Goal: Task Accomplishment & Management: Use online tool/utility

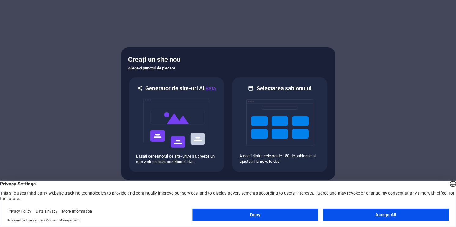
click at [351, 216] on button "Accept All" at bounding box center [386, 214] width 126 height 12
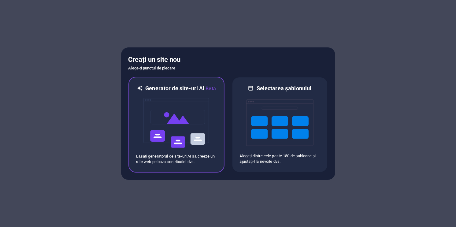
click at [190, 134] on img at bounding box center [176, 122] width 67 height 61
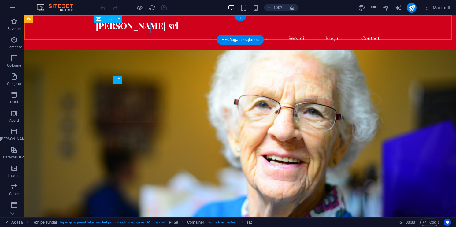
click at [134, 31] on div "tony casing srl" at bounding box center [240, 25] width 288 height 11
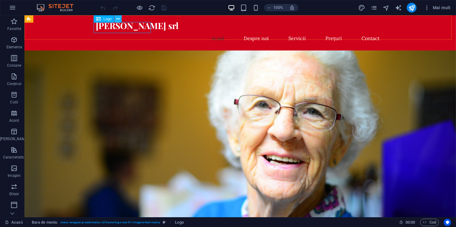
click at [120, 18] on button at bounding box center [117, 18] width 7 height 7
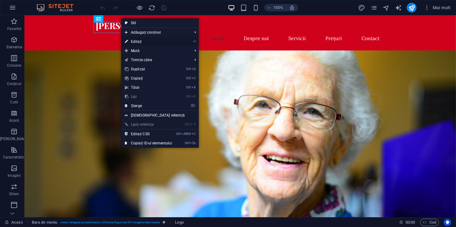
click at [130, 41] on link "⏎ Editați" at bounding box center [148, 41] width 55 height 9
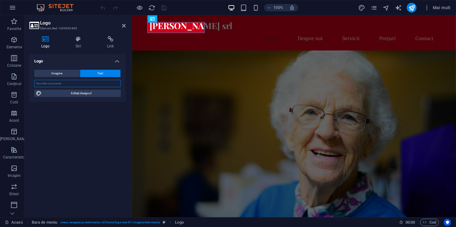
click at [98, 81] on input "text" at bounding box center [77, 83] width 86 height 7
type input "[PERSON_NAME] Srl"
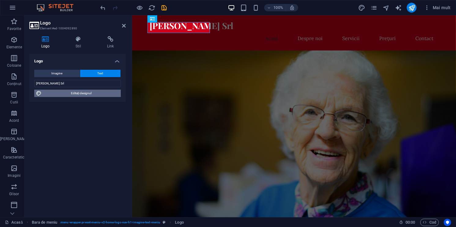
click at [77, 94] on span "Editați designul" at bounding box center [80, 93] width 75 height 7
select select "rem"
select select "700"
select select "px"
select select "rem"
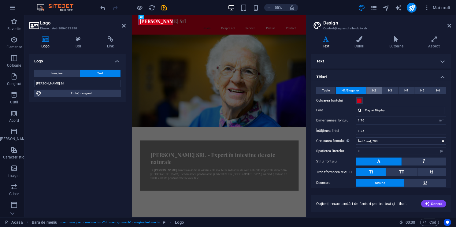
click at [366, 91] on button "H2" at bounding box center [374, 90] width 16 height 7
click at [351, 91] on span "H1/Slogo text" at bounding box center [350, 90] width 19 height 7
click at [404, 161] on button at bounding box center [424, 161] width 44 height 8
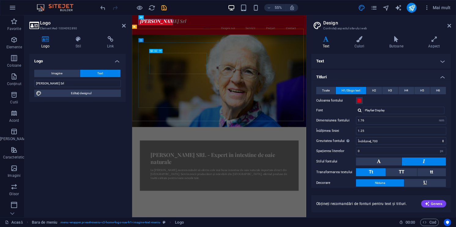
click at [402, 157] on button at bounding box center [424, 161] width 44 height 8
click at [451, 24] on icon at bounding box center [449, 25] width 4 height 5
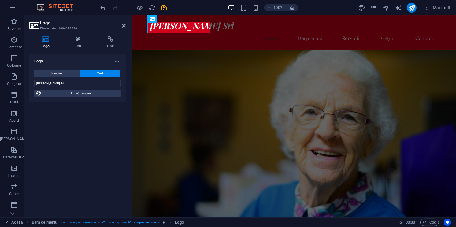
click at [331, 56] on figure at bounding box center [294, 134] width 324 height 168
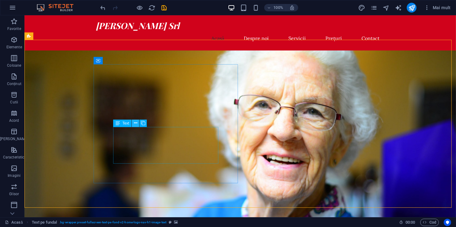
click at [135, 123] on icon at bounding box center [135, 123] width 3 height 6
click at [133, 123] on button at bounding box center [135, 122] width 7 height 7
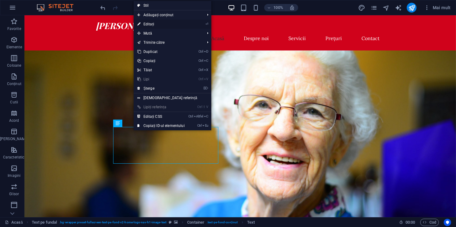
click at [153, 25] on link "⏎ Editați" at bounding box center [161, 24] width 55 height 9
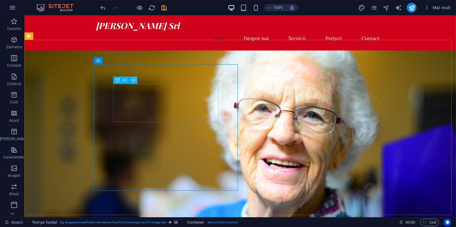
click at [136, 79] on button at bounding box center [133, 79] width 7 height 7
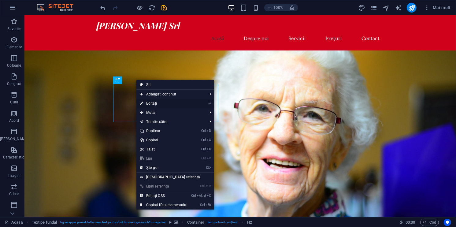
click at [153, 105] on link "⏎ Editați" at bounding box center [163, 103] width 55 height 9
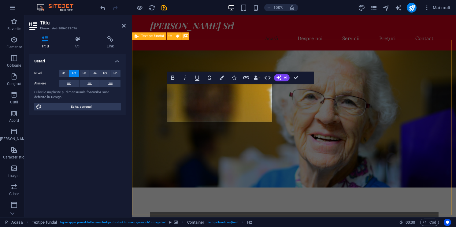
click at [317, 179] on div "Tony Casing SRL - Expert în intestine de oaie naturale La Tony Casing, suntem m…" at bounding box center [294, 188] width 324 height 277
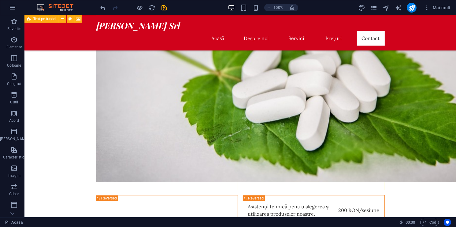
scroll to position [1025, 0]
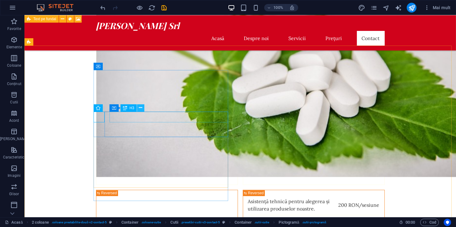
click at [139, 108] on icon at bounding box center [140, 108] width 3 height 6
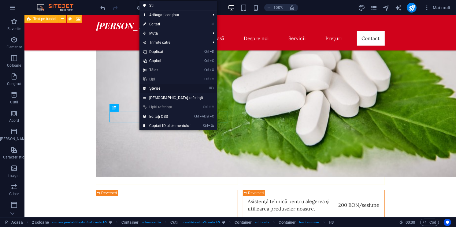
click at [161, 89] on link "⌦ Șterge" at bounding box center [166, 88] width 55 height 9
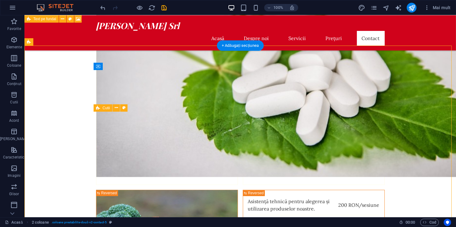
drag, startPoint x: 160, startPoint y: 128, endPoint x: 118, endPoint y: 119, distance: 42.8
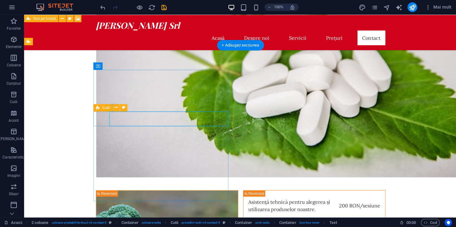
scroll to position [0, 0]
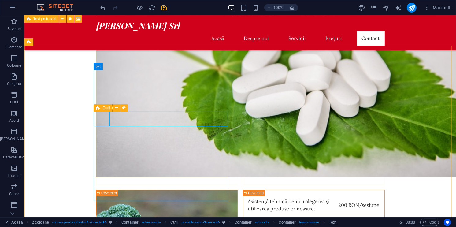
click at [99, 109] on icon at bounding box center [98, 107] width 4 height 7
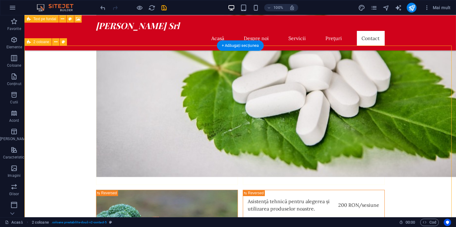
scroll to position [1031, 0]
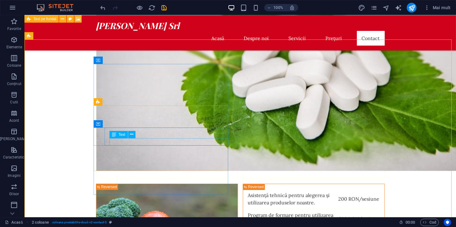
click at [121, 135] on span "Text" at bounding box center [122, 135] width 7 height 4
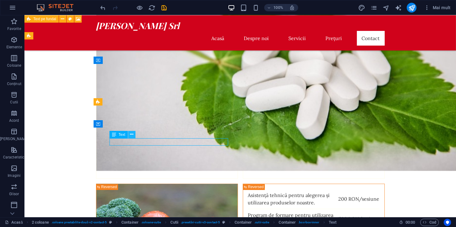
click at [134, 132] on button at bounding box center [131, 134] width 7 height 7
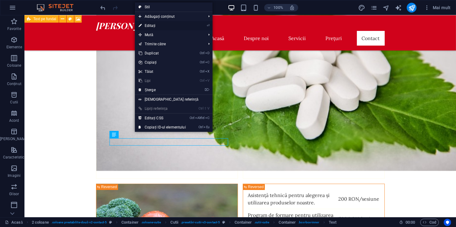
click at [154, 29] on link "⏎ Editați" at bounding box center [162, 25] width 55 height 9
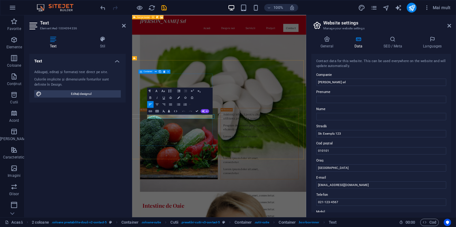
scroll to position [974, 0]
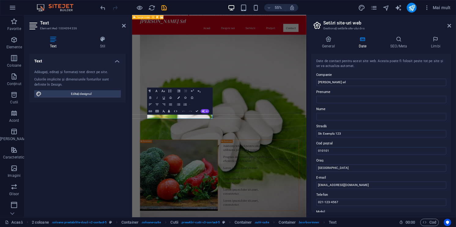
drag, startPoint x: 451, startPoint y: 115, endPoint x: 451, endPoint y: 129, distance: 14.1
click at [451, 129] on div "General Date SEO/Meta Limbi Numele site-ului tonycasing.com Logo Trageți fișier…" at bounding box center [380, 124] width 149 height 186
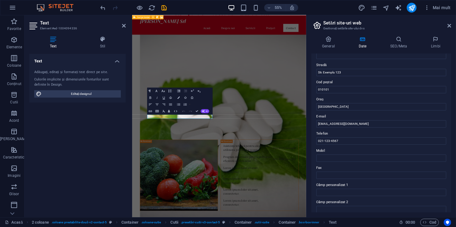
scroll to position [61, 0]
drag, startPoint x: 495, startPoint y: 138, endPoint x: 376, endPoint y: 207, distance: 137.6
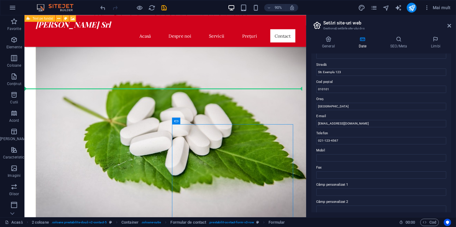
drag, startPoint x: 268, startPoint y: 207, endPoint x: 352, endPoint y: 136, distance: 109.3
click at [337, 136] on html "Skip to main content Tony Casing Srl Acasă Despre noi Servicii Prețuri Contact …" at bounding box center [180, 169] width 313 height 2256
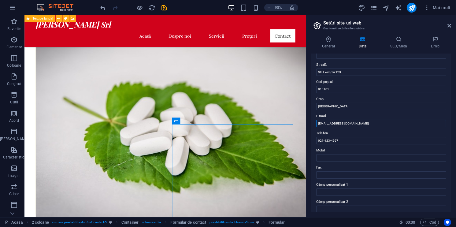
drag, startPoint x: 351, startPoint y: 122, endPoint x: 312, endPoint y: 128, distance: 39.6
click at [312, 128] on div "Date de contact pentru acest site web. Acesta poate fi folosit peste tot pe sit…" at bounding box center [381, 133] width 140 height 158
type input "[EMAIL_ADDRESS][DOMAIN_NAME]"
click at [353, 140] on input "021-123-4567" at bounding box center [381, 140] width 130 height 7
type input "0"
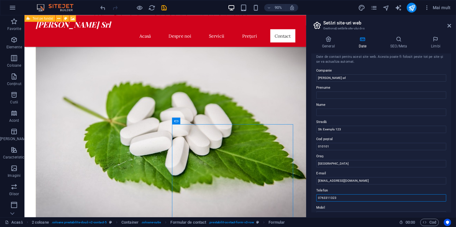
scroll to position [2, 0]
type input "0763311323"
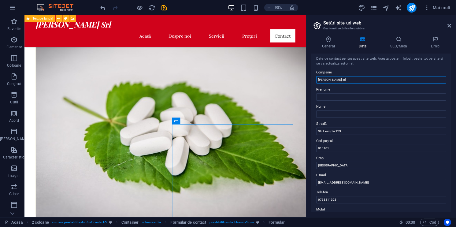
click at [318, 80] on input "tony casing srl" at bounding box center [381, 79] width 130 height 7
click at [326, 80] on input "Tony casing srl" at bounding box center [381, 79] width 130 height 7
click at [335, 80] on input "Tony Casing srl" at bounding box center [381, 79] width 130 height 7
click at [337, 80] on input "Tony Casing srl" at bounding box center [381, 79] width 130 height 7
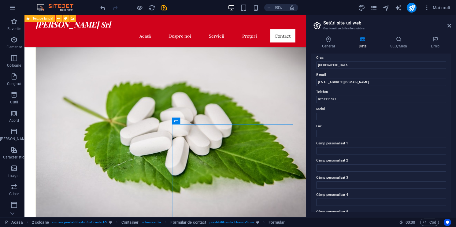
scroll to position [135, 0]
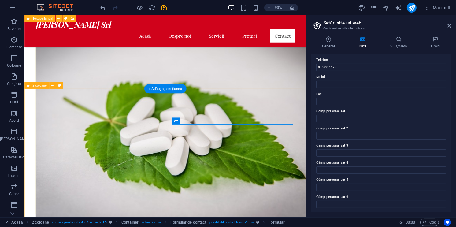
type input "[PERSON_NAME] Srl"
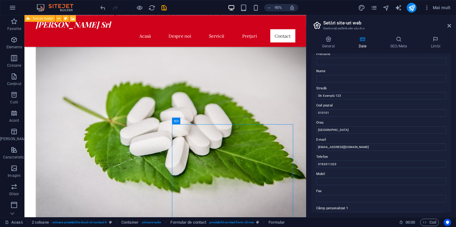
scroll to position [37, 0]
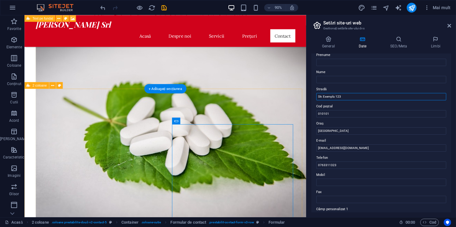
drag, startPoint x: 373, startPoint y: 110, endPoint x: 314, endPoint y: 107, distance: 58.7
type input "B"
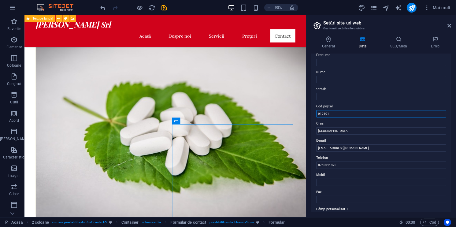
drag, startPoint x: 331, startPoint y: 112, endPoint x: 318, endPoint y: 113, distance: 12.9
click at [318, 113] on input "010101" at bounding box center [381, 113] width 130 height 7
drag, startPoint x: 449, startPoint y: 94, endPoint x: 451, endPoint y: 104, distance: 10.3
click at [451, 104] on div "General Date SEO/Meta Limbi Numele site-ului tonycasing.com Logo Trageți fișier…" at bounding box center [380, 124] width 149 height 186
drag, startPoint x: 451, startPoint y: 104, endPoint x: 453, endPoint y: 101, distance: 4.2
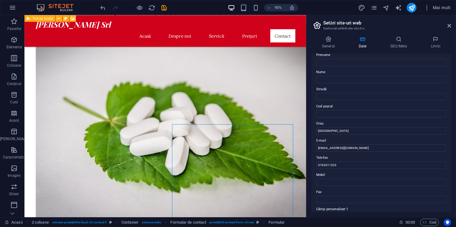
click at [453, 139] on div "General Date SEO/Meta Limbi Numele site-ului tonycasing.com Logo Trageți fișier…" at bounding box center [380, 124] width 149 height 186
click at [448, 25] on icon at bounding box center [449, 25] width 4 height 5
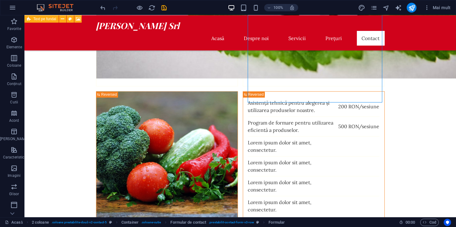
scroll to position [1139, 0]
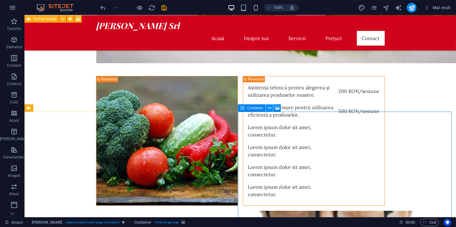
click at [270, 107] on icon at bounding box center [269, 108] width 3 height 6
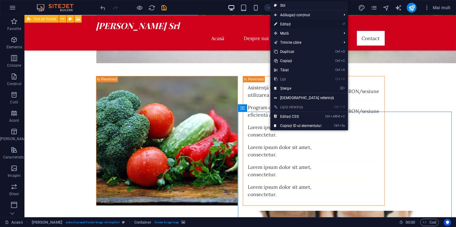
click at [289, 23] on link "⏎ Editați" at bounding box center [297, 24] width 55 height 9
select select "px"
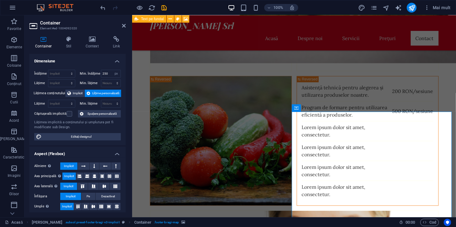
drag, startPoint x: 126, startPoint y: 137, endPoint x: 125, endPoint y: 157, distance: 20.2
click at [125, 157] on div "Dimensiune Înălțime Implicit px rem % vh vw Min. înălţime 250 Niciuna px rem % …" at bounding box center [77, 133] width 96 height 158
drag, startPoint x: 123, startPoint y: 152, endPoint x: 127, endPoint y: 188, distance: 36.5
click at [127, 188] on div "Container Stil Context Link Dimensiune Înălțime Implicit px rem % vh vw Min. în…" at bounding box center [77, 124] width 106 height 186
click at [125, 25] on icon at bounding box center [124, 25] width 4 height 5
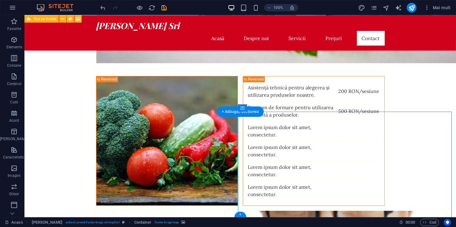
drag, startPoint x: 304, startPoint y: 196, endPoint x: 327, endPoint y: 174, distance: 32.0
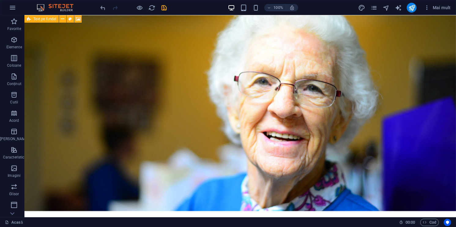
scroll to position [0, 0]
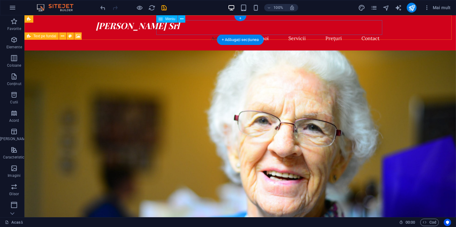
click at [211, 31] on nav "Acasă Despre noi Servicii Prețuri Contact" at bounding box center [240, 38] width 288 height 15
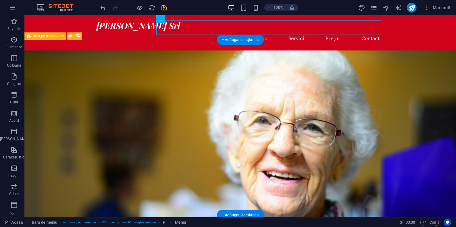
click at [152, 50] on figure at bounding box center [239, 150] width 431 height 200
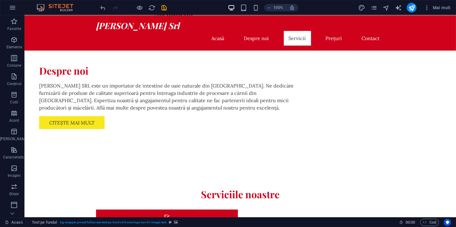
scroll to position [496, 0]
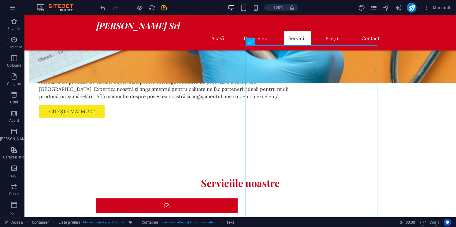
scroll to position [526, 0]
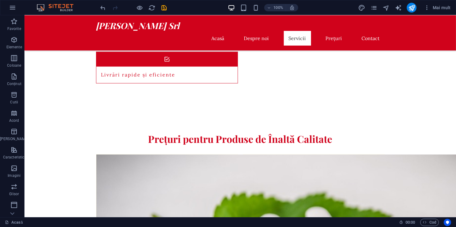
scroll to position [841, 0]
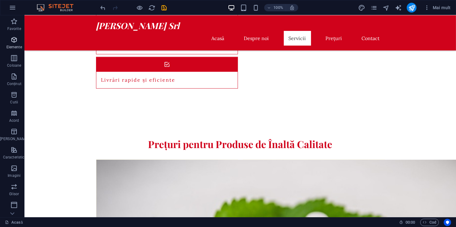
click at [11, 44] on span "Elemente" at bounding box center [14, 43] width 28 height 15
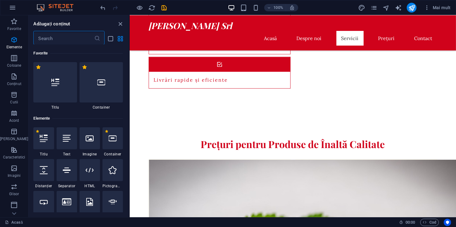
scroll to position [65, 0]
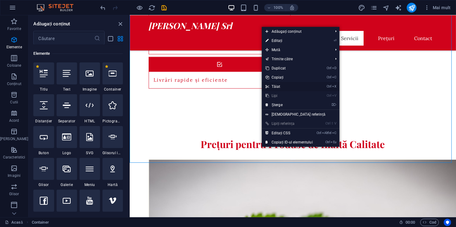
click at [285, 84] on link "Ctrl X Tăiat" at bounding box center [289, 86] width 55 height 9
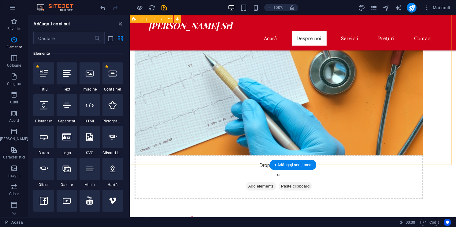
scroll to position [212, 0]
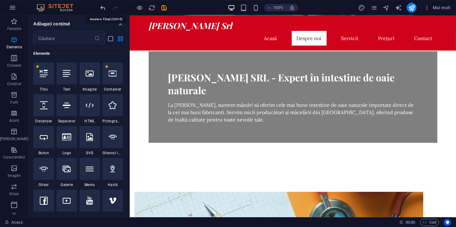
click at [101, 7] on icon "undo" at bounding box center [103, 7] width 7 height 7
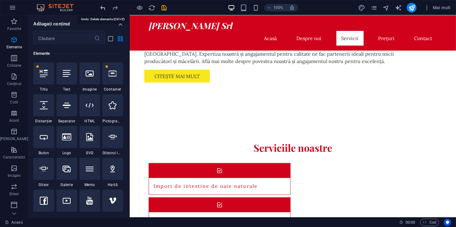
scroll to position [643, 0]
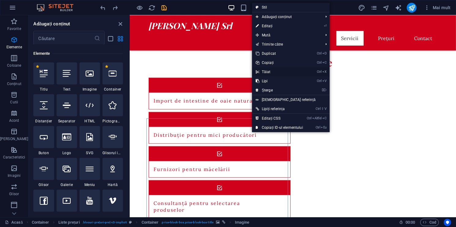
click at [263, 72] on link "Ctrl X Tăiat" at bounding box center [279, 71] width 55 height 9
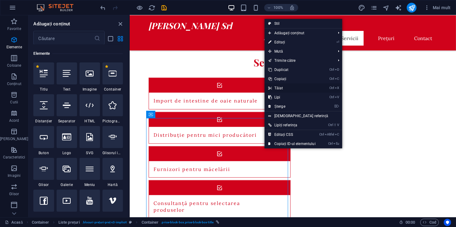
click at [286, 87] on link "Ctrl X Tăiat" at bounding box center [291, 87] width 55 height 9
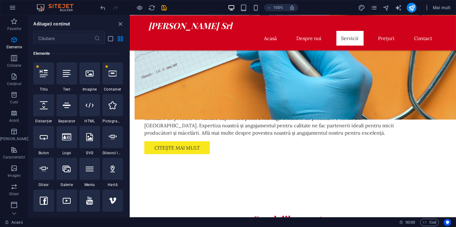
scroll to position [524, 0]
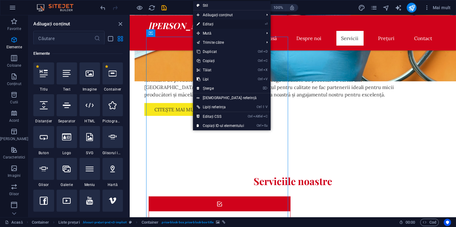
click at [210, 26] on link "⏎ Editați" at bounding box center [220, 24] width 55 height 9
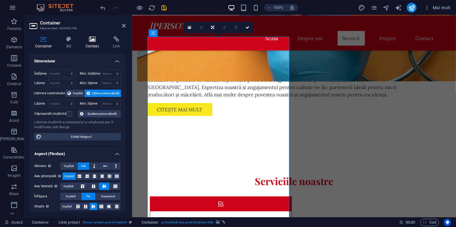
click at [89, 38] on icon at bounding box center [92, 39] width 25 height 6
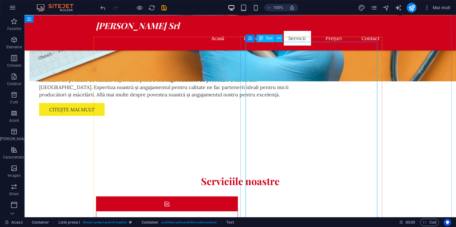
click at [281, 38] on button at bounding box center [278, 38] width 7 height 7
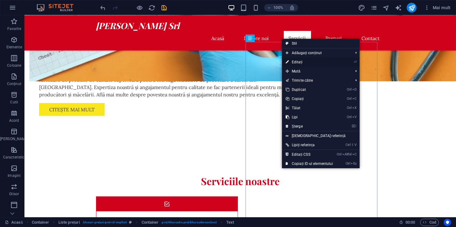
click at [303, 61] on link "⏎ Editați" at bounding box center [309, 61] width 55 height 9
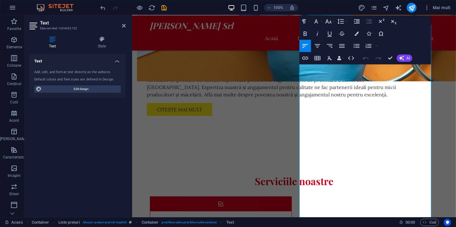
scroll to position [541, 0]
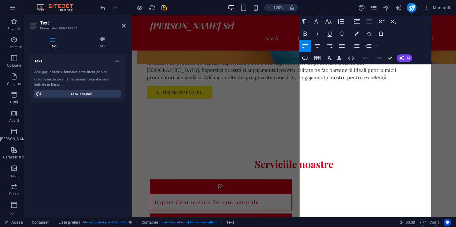
click at [54, 44] on h4 "Text" at bounding box center [54, 42] width 50 height 13
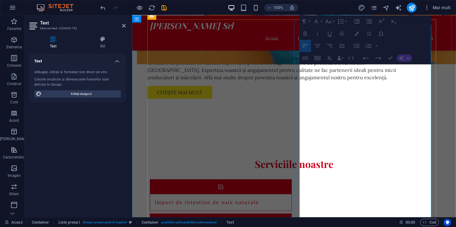
drag, startPoint x: 328, startPoint y: 86, endPoint x: 359, endPoint y: 161, distance: 81.0
drag, startPoint x: 338, startPoint y: 87, endPoint x: 320, endPoint y: 77, distance: 20.9
drag, startPoint x: 329, startPoint y: 87, endPoint x: 307, endPoint y: 69, distance: 28.8
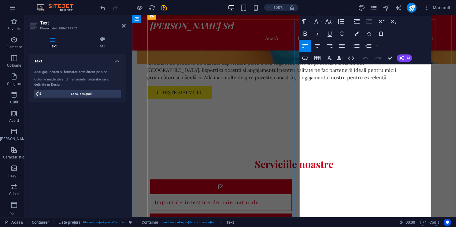
drag, startPoint x: 333, startPoint y: 90, endPoint x: 300, endPoint y: 66, distance: 41.4
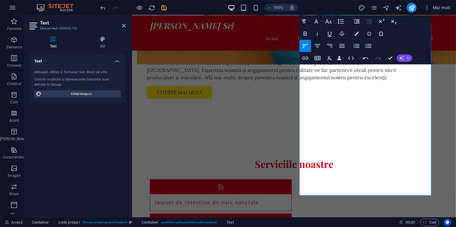
click at [403, 56] on icon "button" at bounding box center [401, 58] width 5 height 5
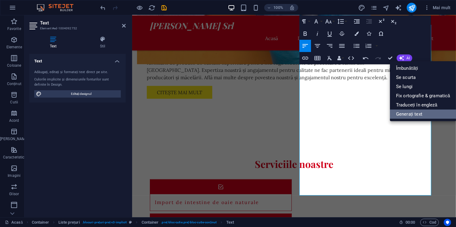
click at [403, 116] on link "Generați text" at bounding box center [423, 113] width 66 height 9
select select "English"
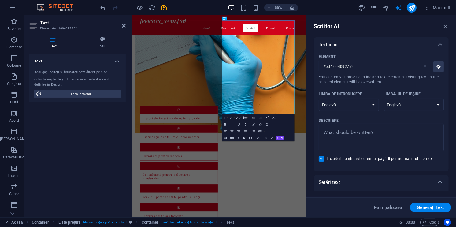
scroll to position [0, 0]
click at [346, 103] on select "Albanez Arab Armean Awadhi Azerbaidjan Bașkir Bască Belarus Bengali Bhojpuri Bo…" at bounding box center [348, 104] width 60 height 13
select select "Romanian"
click at [318, 98] on select "Albanez Arab Armean Awadhi Azerbaidjan Bașkir Bască Belarus Bengali Bhojpuri Bo…" at bounding box center [348, 104] width 60 height 13
click at [402, 100] on select "Albanez Arab Armean Awadhi Azerbaidjan Bașkir Bască Belarus Bengali Bhojpuri Bo…" at bounding box center [413, 104] width 60 height 13
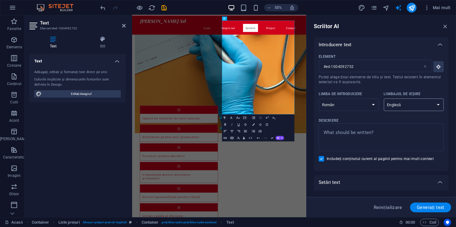
select select "Romanian"
click at [383, 98] on select "Albanez Arab Armean Awadhi Azerbaidjan Bașkir Bască Belarus Bengali Bhojpuri Bo…" at bounding box center [413, 104] width 60 height 13
type textarea "x"
click at [356, 130] on textarea "Descriere x" at bounding box center [380, 138] width 119 height 20
type textarea "A"
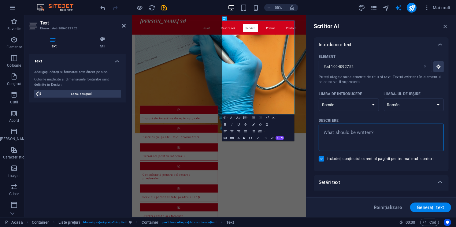
type textarea "x"
type textarea "A"
type textarea "x"
type textarea "AM"
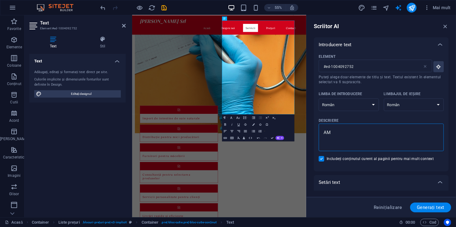
type textarea "x"
type textarea "A"
type textarea "x"
type textarea "vr"
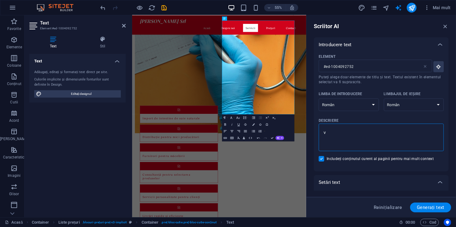
type textarea "x"
type textarea "vre"
type textarea "x"
type textarea "vres"
type textarea "x"
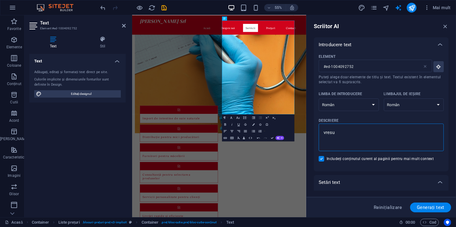
type textarea "vresuu"
type textarea "x"
type textarea "vresu"
type textarea "x"
type textarea "vres"
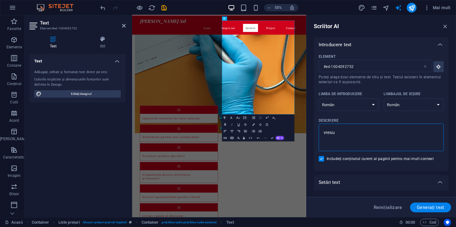
type textarea "x"
type textarea "vre"
type textarea "x"
type textarea "vrea"
type textarea "x"
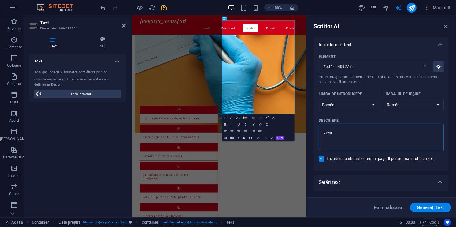
type textarea "vreau"
type textarea "x"
type textarea "vreau"
type textarea "x"
type textarea "vreau s"
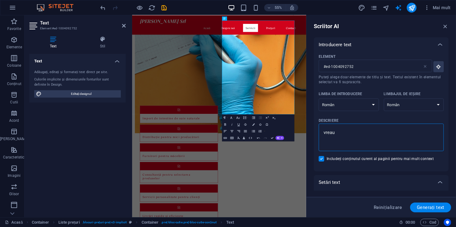
type textarea "x"
type textarea "vreau sa"
type textarea "x"
type textarea "vreau sa"
type textarea "x"
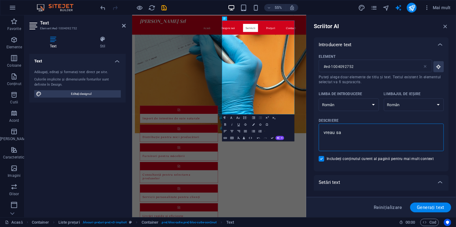
type textarea "vreau sa i"
type textarea "x"
type textarea "vreau sa im"
type textarea "x"
type textarea "vreau sa imi"
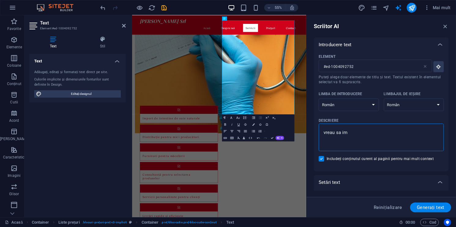
type textarea "x"
type textarea "vreau sa imi"
type textarea "x"
type textarea "vreau sa imi m"
type textarea "x"
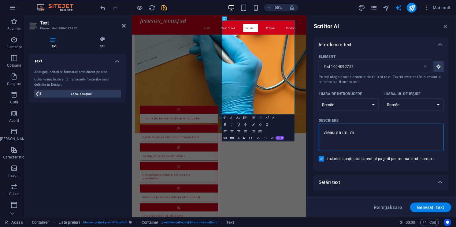
type textarea "vreau sa imi mo"
type textarea "x"
type textarea "vreau sa imi mod"
type textarea "x"
type textarea "vreau sa imi modi"
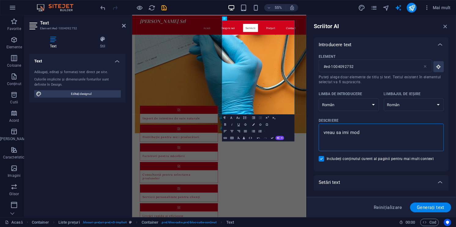
type textarea "x"
type textarea "vreau sa imi modif"
type textarea "x"
type textarea "vreau sa imi modifi"
type textarea "x"
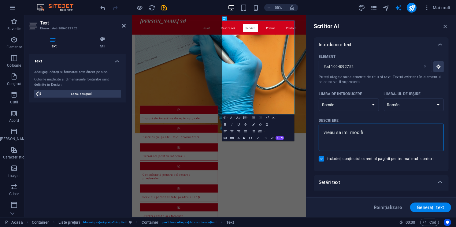
type textarea "vreau sa imi modific"
type textarea "x"
type textarea "vreau sa imi modifici"
type textarea "x"
type textarea "vreau sa imi modifici"
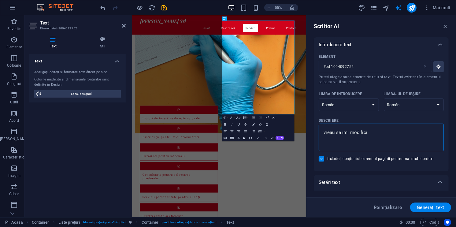
type textarea "x"
type textarea "vreau sa imi modifici a"
type textarea "x"
type textarea "vreau sa imi modifici ac"
type textarea "x"
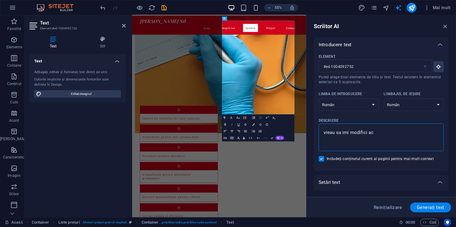
type textarea "vreau sa imi modifici ace"
type textarea "x"
type textarea "vreau sa imi modifici aces"
type textarea "x"
type textarea "vreau sa imi modifici acest"
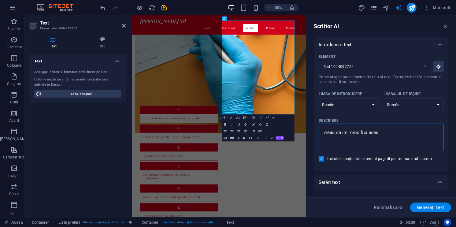
type textarea "x"
type textarea "vreau sa imi modifici acest"
type textarea "x"
type textarea "vreau sa imi modifici acest t"
type textarea "x"
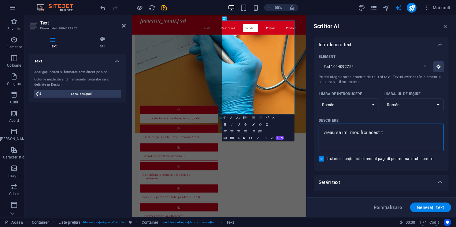
type textarea "vreau sa imi modifici acest ta"
type textarea "x"
type textarea "vreau sa imi modifici acest tab"
type textarea "x"
type textarea "vreau sa imi modifici acest tabe"
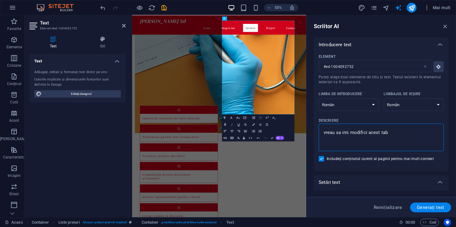
type textarea "x"
type textarea "vreau sa imi modifici acest tabel"
type textarea "x"
type textarea "vreau sa imi modifici acest tabel"
type textarea "x"
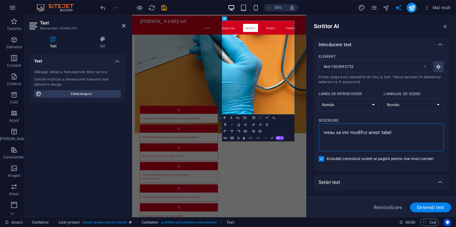
type textarea "vreau sa imi modifici acest tabel c"
type textarea "x"
type textarea "vreau sa imi modifici acest tabel co"
type textarea "x"
type textarea "vreau sa imi modifici acest tabel com"
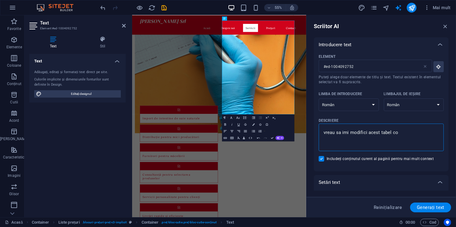
type textarea "x"
type textarea "vreau sa imi modifici acest tabel comp"
type textarea "x"
type textarea "vreau sa imi modifici acest tabel compl"
type textarea "x"
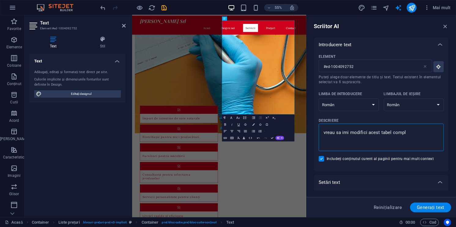
type textarea "vreau sa imi modifici acest tabel comple"
type textarea "x"
type textarea "vreau sa imi modifici acest tabel complet"
type textarea "x"
type textarea "vreau sa imi modifici acest tabel complet"
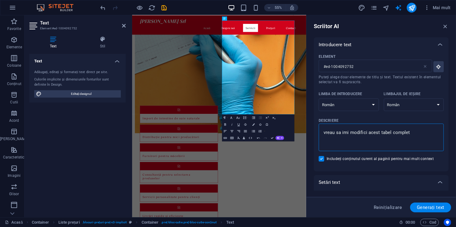
type textarea "x"
type textarea "vreau sa imi modifici acest tabel complet s"
type textarea "x"
type textarea "vreau sa imi modifici acest tabel complet sa"
type textarea "x"
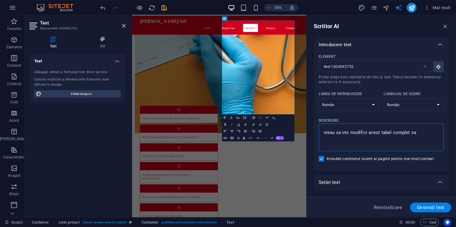
type textarea "vreau sa imi modifici acest tabel complet sa"
type textarea "x"
type textarea "vreau sa imi modifici acest tabel complet sa f"
type textarea "x"
type textarea "vreau sa imi modifici acest tabel complet sa fi"
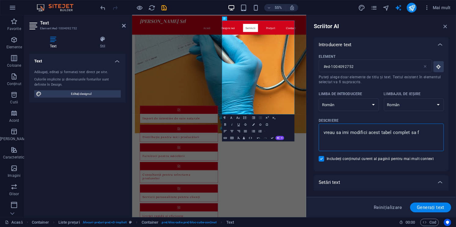
type textarea "x"
type textarea "vreau sa imi modifici acest tabel complet sa fie"
type textarea "x"
type textarea "vreau sa imi modifici acest tabel complet sa fie"
type textarea "x"
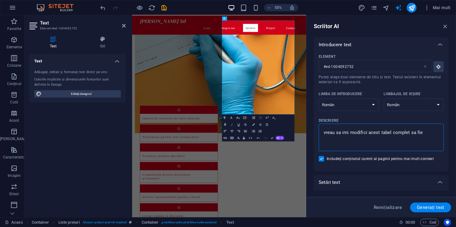
type textarea "vreau sa imi modifici acest tabel complet sa fie a"
type textarea "x"
type textarea "vreau sa imi modifici acest tabel complet sa fie as"
type textarea "x"
type textarea "vreau sa imi modifici acest tabel complet sa fie asa"
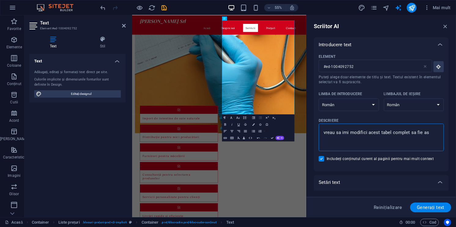
type textarea "x"
type textarea "vreau sa imi modifici acest tabel complet sa fie asaȘ"
type textarea "x"
type textarea "vreau sa imi modifici acest tabel complet sa fie asaȘ"
type textarea "x"
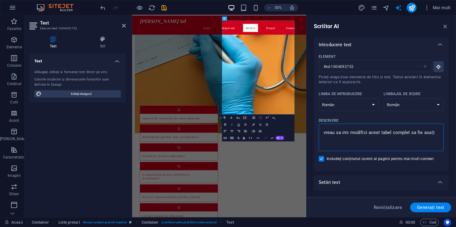
type textarea "vreau sa imi modifici acest tabel complet sa fie asaȘ I"
type textarea "x"
type textarea "vreau sa imi modifici acest tabel complet sa fie asaȘ In"
type textarea "x"
type textarea "vreau sa imi modifici acest tabel complet sa fie asaȘ Int"
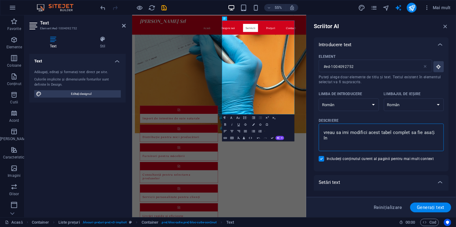
type textarea "x"
type textarea "vreau sa imi modifici acest tabel complet sa fie asaȘ Inte"
type textarea "x"
type textarea "vreau sa imi modifici acest tabel complet sa fie asaȘ Intes"
type textarea "x"
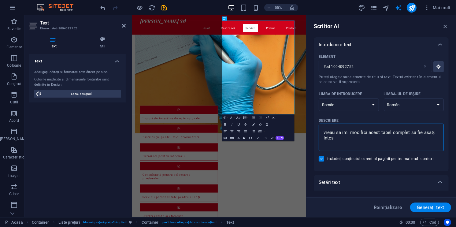
type textarea "vreau sa imi modifici acest tabel complet sa fie asaȘ Inte"
type textarea "x"
type textarea "vreau sa imi modifici acest tabel complet sa fie asaȘ Int"
type textarea "x"
type textarea "vreau sa imi modifici acest tabel complet sa fie asaȘ In"
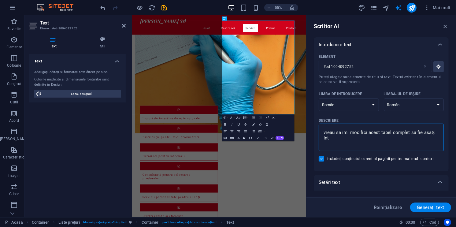
type textarea "x"
type textarea "vreau sa imi modifici acest tabel complet sa fie asaȘ I"
type textarea "x"
type textarea "vreau sa imi modifici acest tabel complet sa fie asaȘ"
type textarea "x"
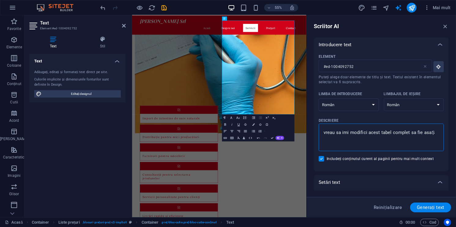
type textarea "vreau sa imi modifici acest tabel complet sa fie asaȘ"
type textarea "x"
type textarea "vreau sa imi modifici acest tabel complet sa fie asa"
type textarea "x"
type textarea "vreau sa imi modifici acest tabel complet sa fie asa"
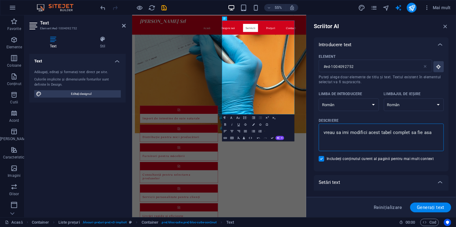
type textarea "x"
type textarea "vreau sa imi modifici acest tabel complet sa fie asa s"
type textarea "x"
type textarea "vreau sa imi modifici acest tabel complet sa fie asa se"
type textarea "x"
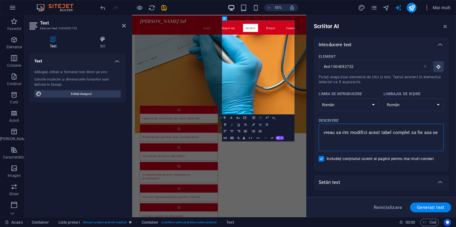
type textarea "vreau sa imi modifici acest tabel complet sa fie asa sep"
type textarea "x"
type textarea "vreau sa imi modifici acest tabel complet sa fie asa sepa"
type textarea "x"
type textarea "vreau sa imi modifici acest tabel complet sa fie asa separ"
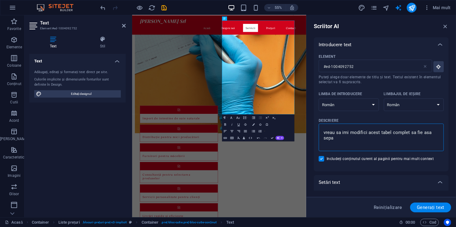
type textarea "x"
type textarea "vreau sa imi modifici acest tabel complet sa fie asa separa"
type textarea "x"
type textarea "vreau sa imi modifici acest tabel complet sa fie asa separat"
type textarea "x"
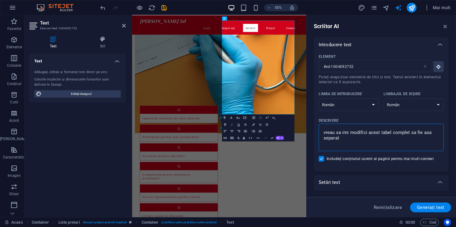
type textarea "vreau sa imi modifici acest tabel complet sa fie asa separat"
type textarea "x"
type textarea "vreau sa imi modifici acest tabel complet sa fie asa separat f"
type textarea "x"
type textarea "vreau sa imi modifici acest tabel complet sa fie asa separat fi"
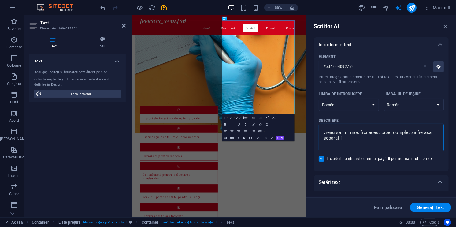
type textarea "x"
type textarea "vreau sa imi modifici acest tabel complet sa fie asa separat fie"
type textarea "x"
type textarea "vreau sa imi modifici acest tabel complet sa fie asa separat fiec"
type textarea "x"
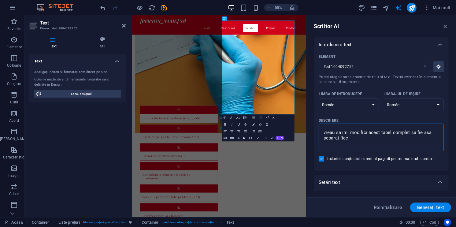
type textarea "vreau sa imi modifici acest tabel complet sa fie asa separat fieca"
click at [431, 205] on span "Generați text" at bounding box center [430, 207] width 28 height 5
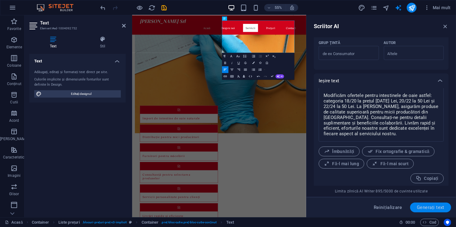
scroll to position [207, 0]
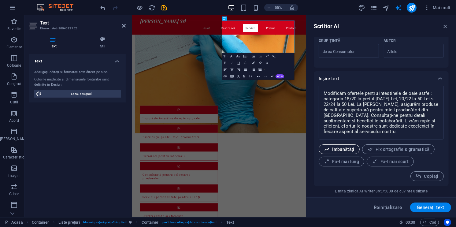
click at [340, 151] on span "Îmbunătăți" at bounding box center [339, 149] width 31 height 6
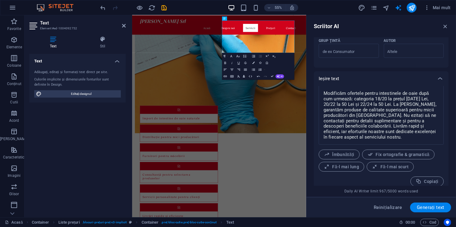
scroll to position [211, 0]
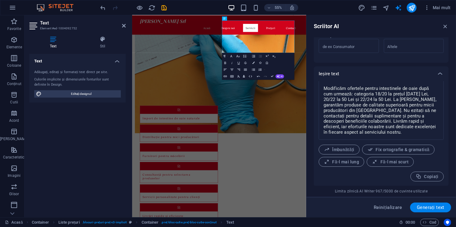
drag, startPoint x: 446, startPoint y: 136, endPoint x: 446, endPoint y: 132, distance: 4.0
click at [446, 132] on div "Modificăm ofertele pentru intestinul de oaie după cum urmează: categoria 18/20 …" at bounding box center [381, 133] width 135 height 105
drag, startPoint x: 446, startPoint y: 132, endPoint x: 446, endPoint y: 124, distance: 7.6
click at [446, 124] on div "Modificăm ofertele pentru intestinul de oaie după cum urmează: categoria 18/20 …" at bounding box center [381, 133] width 135 height 105
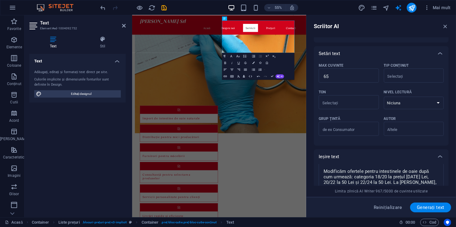
scroll to position [127, 0]
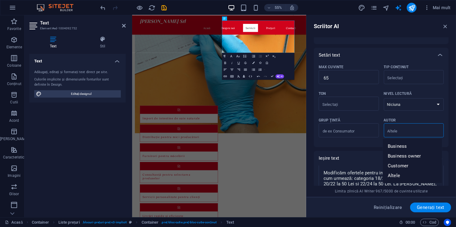
click at [385, 132] on input "Autor" at bounding box center [408, 131] width 46 height 9
click at [392, 145] on span "Afaceri" at bounding box center [394, 146] width 15 height 6
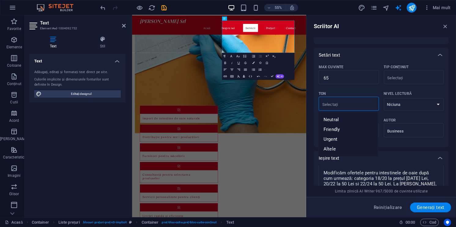
click at [342, 103] on input "Ton" at bounding box center [343, 104] width 46 height 9
click at [336, 125] on li "Prietenos" at bounding box center [347, 129] width 59 height 10
click at [412, 102] on select "Niciuna Academic Adult Adolescent Copil" at bounding box center [413, 104] width 60 height 13
click at [383, 98] on select "Niciuna Academic Adult Adolescent Copil" at bounding box center [413, 104] width 60 height 13
click at [399, 108] on select "Niciuna Academic Adult Adolescent Copil" at bounding box center [413, 104] width 60 height 13
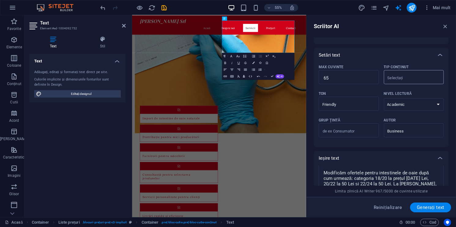
click at [406, 81] on input "Tip conținut" at bounding box center [408, 77] width 46 height 9
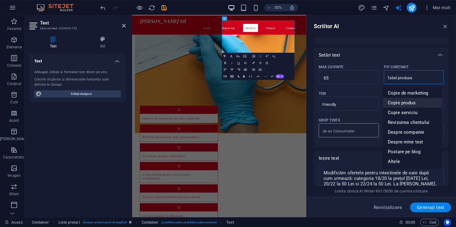
click at [355, 130] on input "Grup ţintă" at bounding box center [348, 131] width 60 height 10
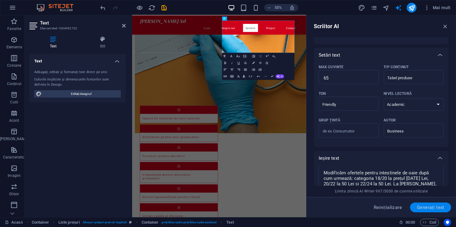
click at [430, 207] on span "Generați text" at bounding box center [430, 207] width 28 height 5
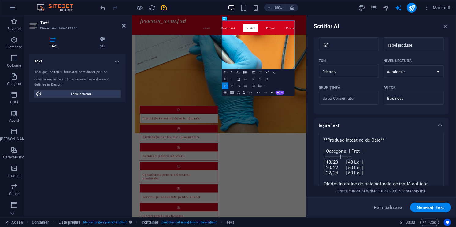
scroll to position [228, 0]
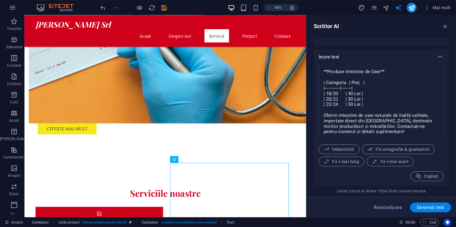
drag, startPoint x: 336, startPoint y: 142, endPoint x: 330, endPoint y: 136, distance: 8.0
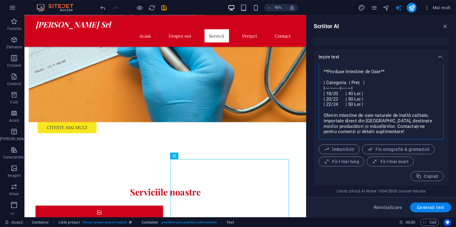
click at [346, 72] on textarea "**Produce Intestine de Oaie** | Categoria | Preț | |-----------|------| | 18/20…" at bounding box center [380, 101] width 119 height 69
click at [392, 73] on textarea "**Produce Intestine de Oaie** | Categoria | Preț | |-----------|------| | 18/20…" at bounding box center [380, 101] width 119 height 69
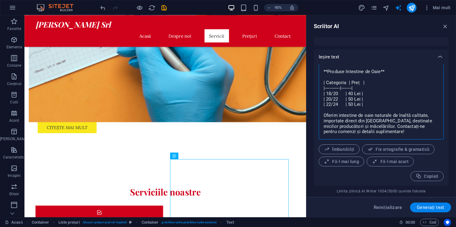
click at [381, 73] on textarea "**Produce Intestine de Oaie** | Categoria | Preț | |-----------|------| | 18/20…" at bounding box center [380, 101] width 119 height 69
drag, startPoint x: 383, startPoint y: 71, endPoint x: 387, endPoint y: 69, distance: 4.5
click at [387, 69] on textarea "**Produce Intestine de Oaie** | Categoria | Preț | |-----------|------| | 18/20…" at bounding box center [380, 101] width 119 height 69
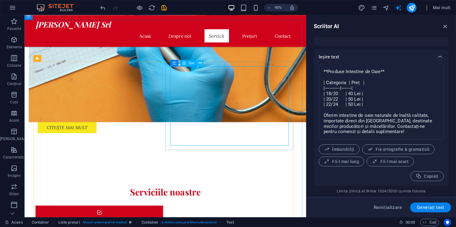
click at [199, 65] on icon at bounding box center [199, 63] width 3 height 6
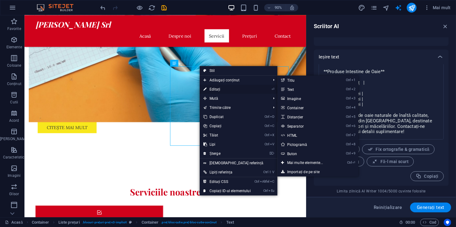
click at [221, 90] on link "⏎ Editați" at bounding box center [227, 89] width 55 height 9
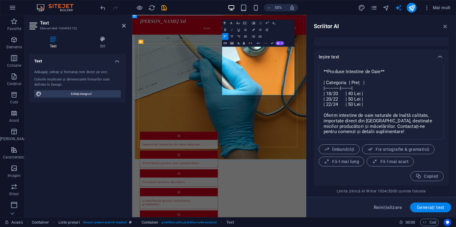
drag, startPoint x: 367, startPoint y: 155, endPoint x: 378, endPoint y: 156, distance: 10.7
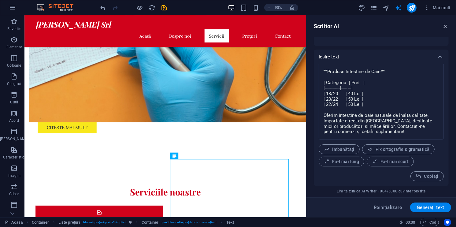
click at [444, 23] on icon "button" at bounding box center [445, 26] width 7 height 7
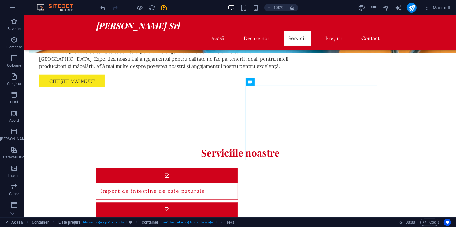
scroll to position [584, 0]
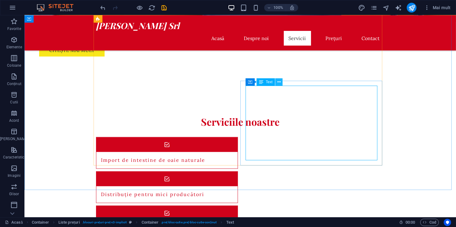
click at [277, 80] on icon at bounding box center [278, 82] width 3 height 6
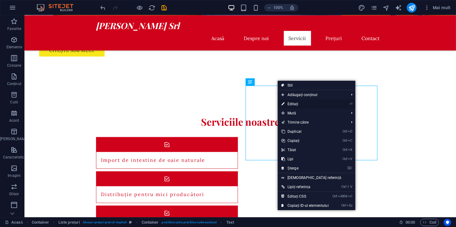
click at [301, 105] on link "⏎ Editați" at bounding box center [304, 103] width 55 height 9
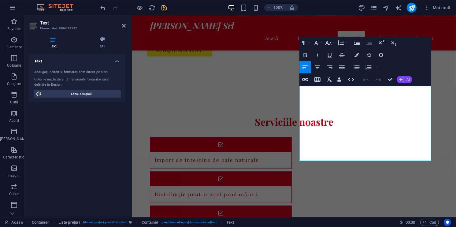
click at [402, 78] on icon "button" at bounding box center [401, 79] width 5 height 5
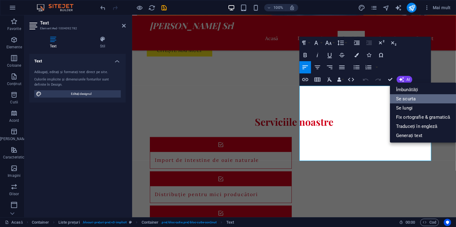
click at [409, 97] on link "Se scurta" at bounding box center [423, 98] width 66 height 9
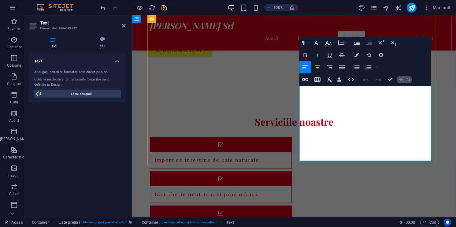
scroll to position [586, 0]
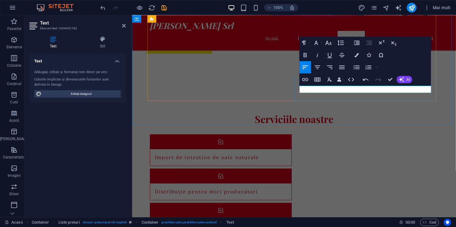
click at [407, 80] on span "AI" at bounding box center [407, 80] width 3 height 4
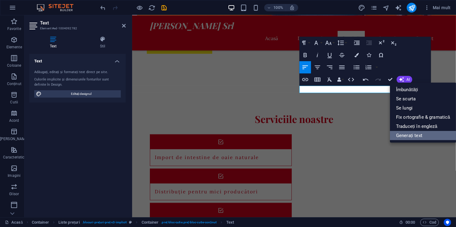
click at [408, 135] on link "Generați text" at bounding box center [423, 135] width 66 height 9
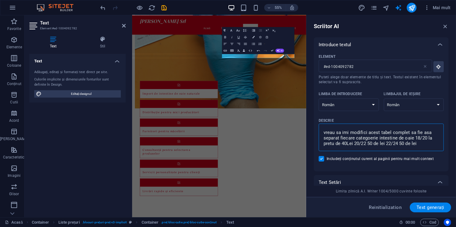
drag, startPoint x: 429, startPoint y: 146, endPoint x: 317, endPoint y: 113, distance: 116.5
click at [423, 208] on span "Text generați" at bounding box center [430, 207] width 28 height 5
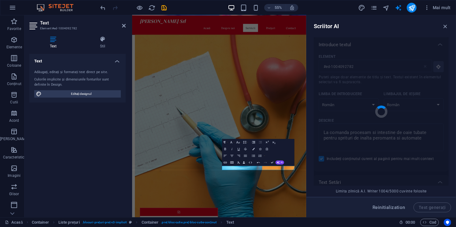
scroll to position [398, 0]
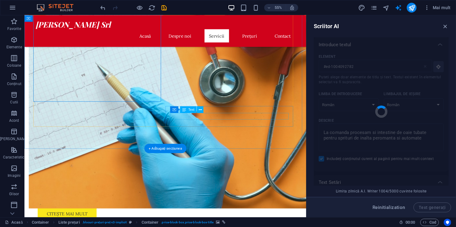
scroll to position [548, 0]
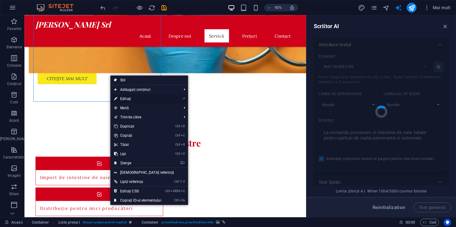
click at [138, 98] on link "⏎ Editați" at bounding box center [137, 98] width 55 height 9
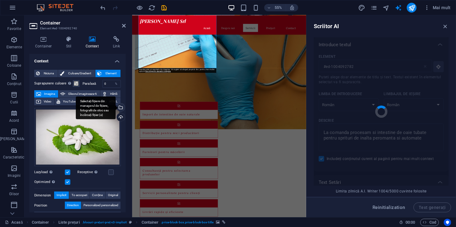
click at [120, 107] on div "Selectați fișiere din managerul de fișiere, fotografii de stoc sau încărcați fi…" at bounding box center [120, 107] width 9 height 9
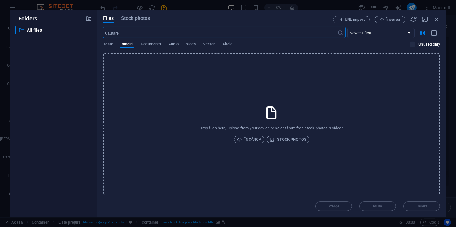
scroll to position [0, 0]
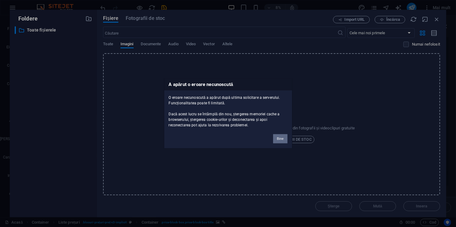
click at [277, 139] on button "Bine" at bounding box center [280, 138] width 14 height 9
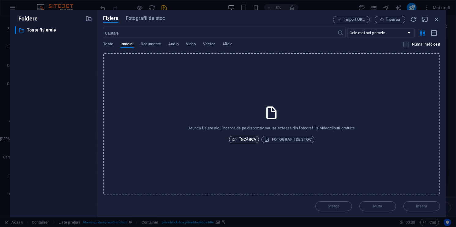
click at [245, 136] on span "Încărca" at bounding box center [244, 139] width 24 height 7
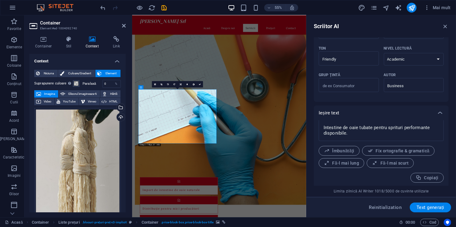
scroll to position [174, 0]
drag, startPoint x: 126, startPoint y: 122, endPoint x: 127, endPoint y: 132, distance: 9.6
click at [127, 132] on div "Container Stil Context Link Dimension Înălțime Implicit px rem % vh vw Min.înăl…" at bounding box center [77, 124] width 106 height 186
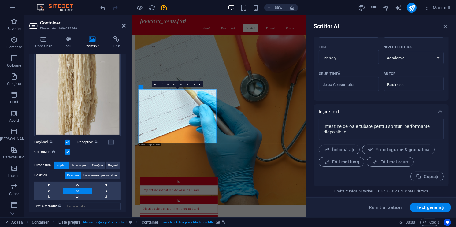
scroll to position [126, 0]
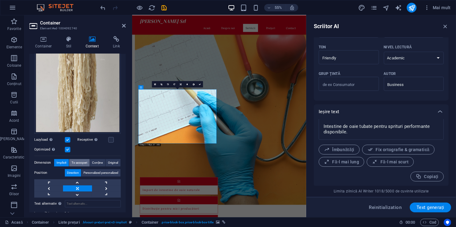
click at [75, 159] on span "To accoperi" at bounding box center [80, 162] width 16 height 7
click at [105, 187] on link at bounding box center [106, 188] width 29 height 6
click at [82, 179] on link at bounding box center [77, 182] width 29 height 6
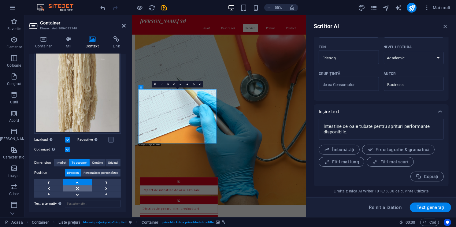
click at [78, 187] on link at bounding box center [77, 188] width 29 height 6
click at [105, 169] on span "Personalized personalized" at bounding box center [100, 172] width 35 height 7
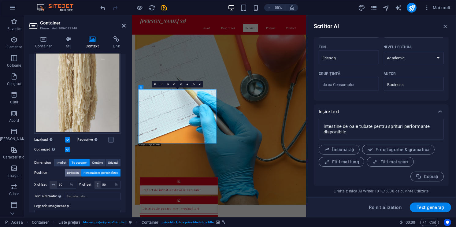
click at [74, 170] on span "Direction" at bounding box center [73, 172] width 12 height 7
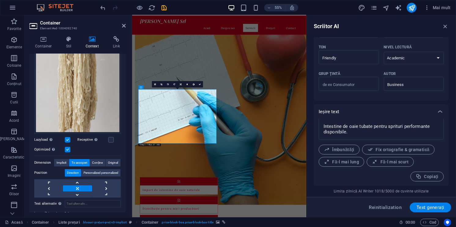
drag, startPoint x: 126, startPoint y: 149, endPoint x: 127, endPoint y: 168, distance: 19.6
click at [127, 168] on div "Container Stil Context Link Dimension Înălțime Implicit px rem % vh vw Min.înăl…" at bounding box center [77, 124] width 106 height 186
drag, startPoint x: 124, startPoint y: 168, endPoint x: 127, endPoint y: 137, distance: 31.0
click at [127, 139] on div "Container Stil Context Link Dimension Înălțime Implicit px rem % vh vw Min.înăl…" at bounding box center [77, 124] width 106 height 186
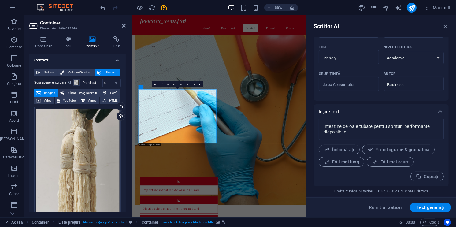
scroll to position [0, 0]
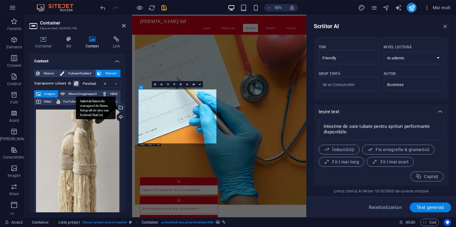
click at [116, 109] on div "Selectați fișiere din managerul de fișiere, fotografii de stoc sau încărcați fi…" at bounding box center [96, 107] width 40 height 23
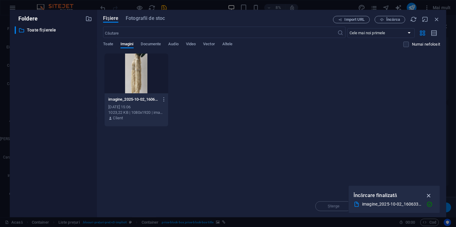
click at [430, 196] on icon "button" at bounding box center [428, 195] width 7 height 7
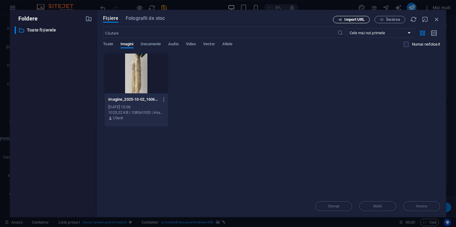
click at [360, 20] on span "Import URL" at bounding box center [354, 20] width 20 height 4
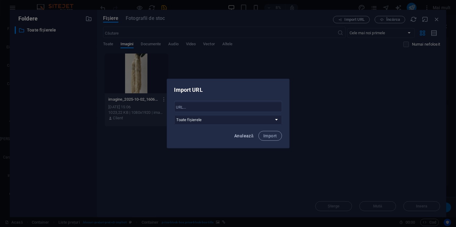
click at [248, 138] on button "Anulează" at bounding box center [244, 136] width 24 height 10
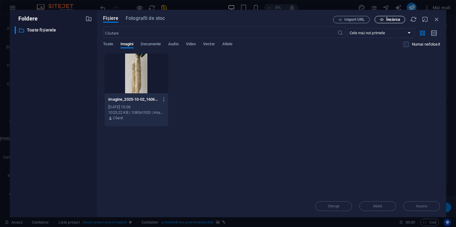
click at [381, 20] on icon "button" at bounding box center [382, 20] width 4 height 4
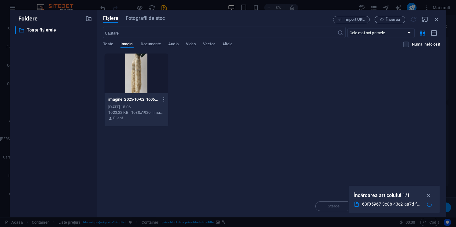
scroll to position [411, 0]
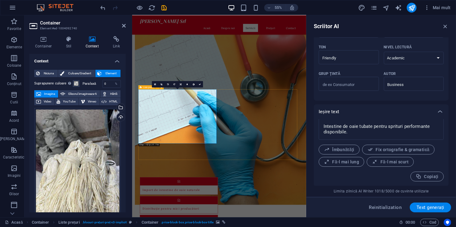
drag, startPoint x: 126, startPoint y: 120, endPoint x: 126, endPoint y: 129, distance: 8.3
click at [126, 129] on div "Container Stil Context Link Dimension Înălțime Implicit px rem % vh vw Min.înăl…" at bounding box center [77, 124] width 106 height 186
click at [160, 83] on icon at bounding box center [161, 84] width 2 height 2
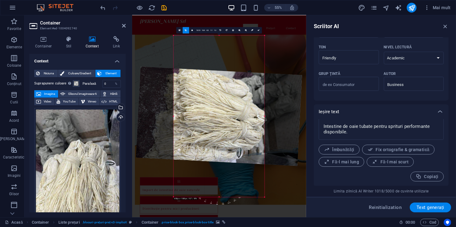
drag, startPoint x: 218, startPoint y: 197, endPoint x: 259, endPoint y: 46, distance: 157.1
click at [259, 46] on div "180 170 160 150 140 130 120 110 100 90 80 70 60 50 40 30 20 10 0 -10 -20 -30 -4…" at bounding box center [219, 115] width 91 height 161
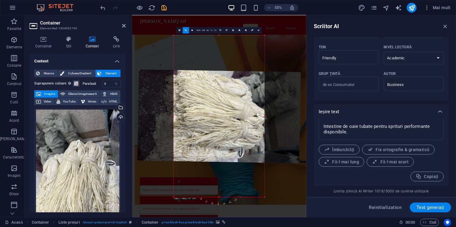
drag, startPoint x: 259, startPoint y: 46, endPoint x: 242, endPoint y: 123, distance: 79.7
click at [242, 123] on div at bounding box center [219, 115] width 91 height 161
click at [242, 123] on div at bounding box center [219, 116] width 163 height 94
drag, startPoint x: 214, startPoint y: 202, endPoint x: 219, endPoint y: 202, distance: 5.2
click at [219, 202] on div "180 170 160 150 140 130 120 110 100 90 80 70 60 50 40 30 20 10 0 -10 -20 -30 -4…" at bounding box center [219, 169] width 73 height 73
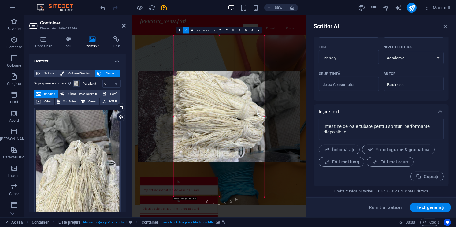
click at [219, 202] on span "90" at bounding box center [219, 187] width 4 height 36
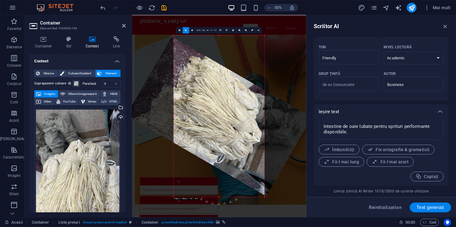
drag, startPoint x: 219, startPoint y: 202, endPoint x: 126, endPoint y: 145, distance: 109.3
click at [273, 65] on div "Trageți aici pentru a înlocui conținutul existent. Apăsați “Ctrl” dacă doriți s…" at bounding box center [219, 116] width 174 height 202
click at [255, 44] on div at bounding box center [219, 115] width 91 height 161
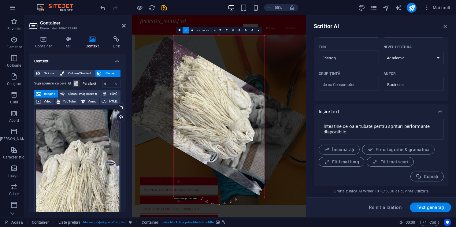
drag, startPoint x: 194, startPoint y: 123, endPoint x: 206, endPoint y: 90, distance: 34.1
click at [205, 81] on div at bounding box center [211, 116] width 185 height 160
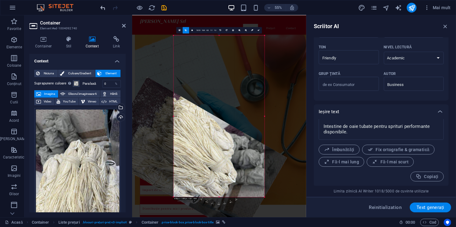
click at [106, 5] on span "undo" at bounding box center [102, 7] width 7 height 7
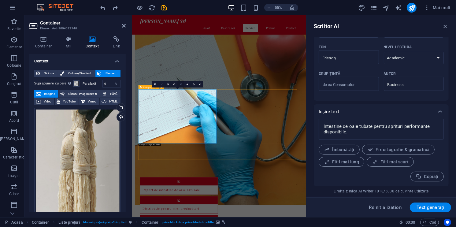
click at [181, 86] on link at bounding box center [181, 84] width 6 height 6
click at [180, 75] on link at bounding box center [181, 78] width 6 height 6
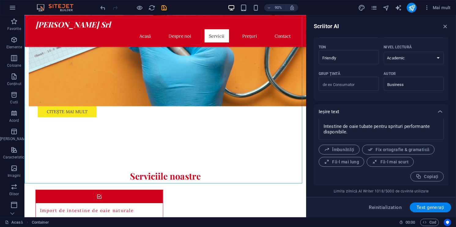
scroll to position [514, 0]
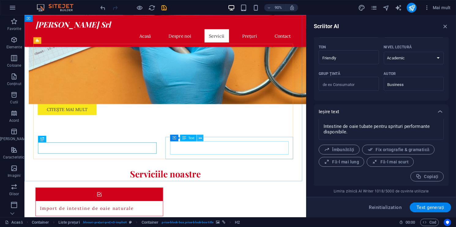
click at [200, 140] on icon at bounding box center [199, 138] width 3 height 6
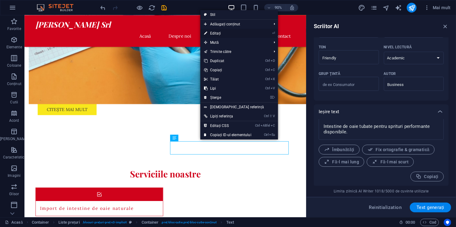
click at [219, 32] on link "⏎ Editați" at bounding box center [227, 33] width 55 height 9
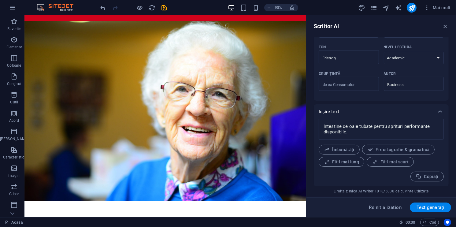
scroll to position [0, 0]
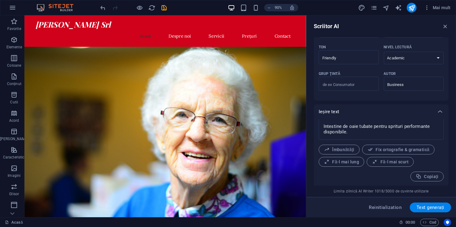
drag, startPoint x: 336, startPoint y: 137, endPoint x: 336, endPoint y: 46, distance: 91.7
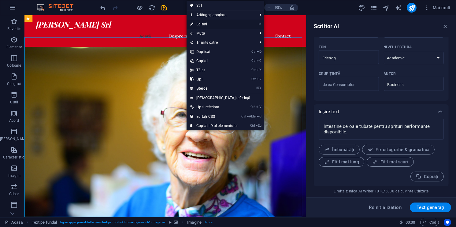
click at [202, 25] on link "⏎ Editați" at bounding box center [213, 24] width 55 height 9
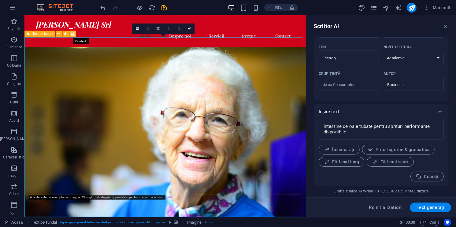
click at [72, 35] on icon at bounding box center [73, 34] width 4 height 6
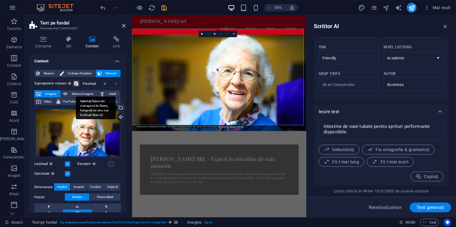
click at [120, 108] on div "Selectați fișiere din managerul de fișiere, fotografii de stoc sau încărcați fi…" at bounding box center [120, 107] width 9 height 9
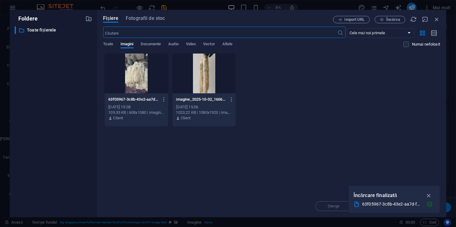
click at [135, 74] on div at bounding box center [136, 73] width 63 height 40
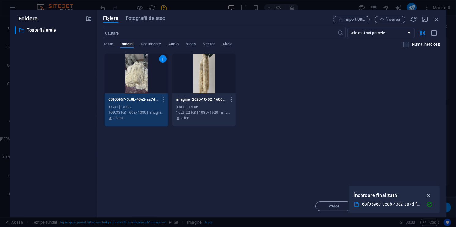
click at [429, 198] on icon "button" at bounding box center [428, 195] width 7 height 7
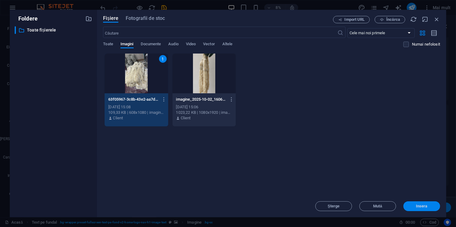
click at [423, 204] on button "Insera" at bounding box center [421, 206] width 37 height 10
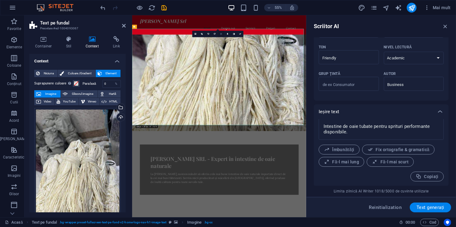
click at [221, 34] on icon at bounding box center [221, 34] width 2 height 2
click at [222, 31] on link at bounding box center [221, 33] width 6 height 6
click at [222, 31] on link at bounding box center [221, 34] width 6 height 6
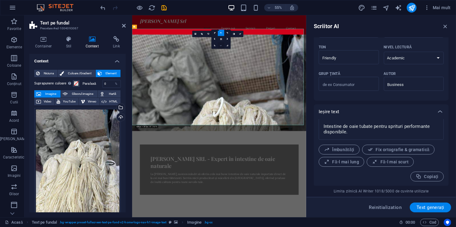
drag, startPoint x: 190, startPoint y: 50, endPoint x: 222, endPoint y: 46, distance: 31.8
click at [222, 46] on icon at bounding box center [221, 46] width 2 height 2
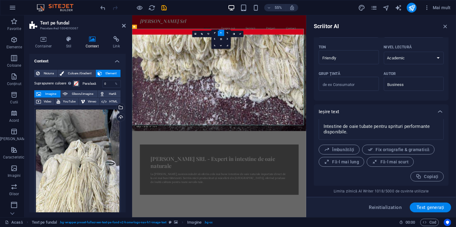
click at [447, 28] on icon "button" at bounding box center [445, 26] width 7 height 7
click at [446, 28] on div "Tony Casing Srl Acasă Despre noi Servicii Prețuri Contact" at bounding box center [290, 32] width 316 height 35
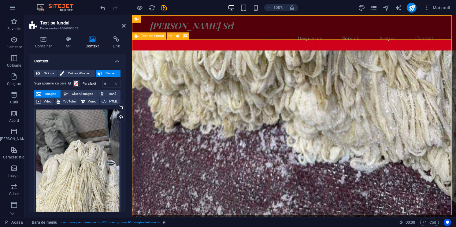
click at [217, 56] on figure at bounding box center [294, 137] width 324 height 175
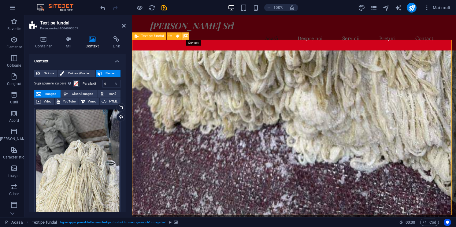
click at [184, 37] on icon at bounding box center [185, 36] width 5 height 6
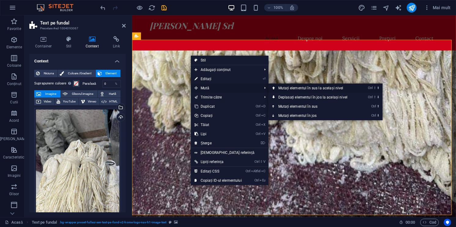
click at [287, 89] on link "Ctrl ⇧ ⬆ Mutați elementul în sus la același nivel" at bounding box center [313, 87] width 91 height 9
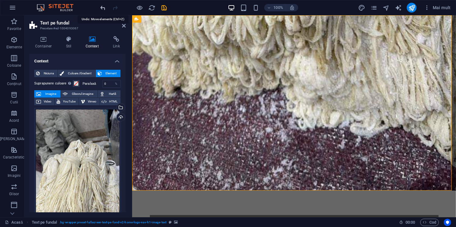
click at [102, 10] on icon "undo" at bounding box center [103, 7] width 7 height 7
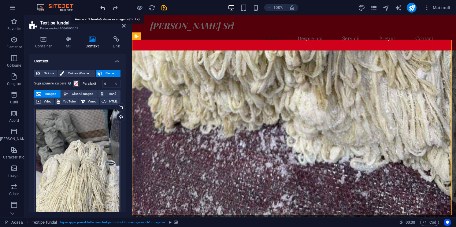
click at [102, 10] on icon "undo" at bounding box center [103, 7] width 7 height 7
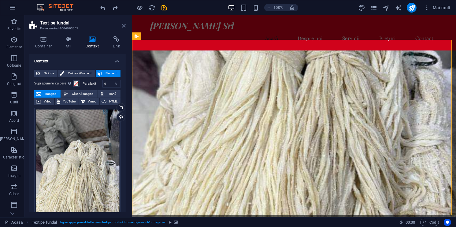
click at [125, 27] on icon at bounding box center [124, 25] width 4 height 5
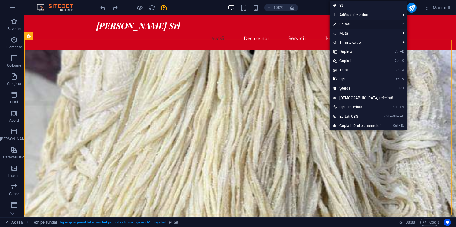
click at [346, 23] on link "⏎ Editați" at bounding box center [356, 24] width 55 height 9
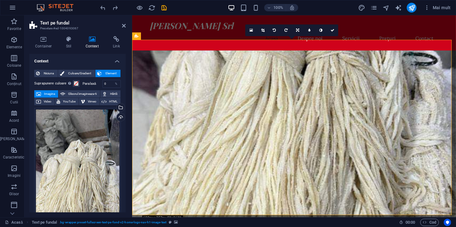
drag, startPoint x: 126, startPoint y: 95, endPoint x: 124, endPoint y: 121, distance: 26.3
click at [124, 121] on div "Container Stil Context Link Dimension Înălțime Implicit px rem % vh vw Min.înăl…" at bounding box center [77, 124] width 106 height 186
drag, startPoint x: 124, startPoint y: 128, endPoint x: 127, endPoint y: 138, distance: 10.2
click at [127, 138] on div "Container Stil Context Link Dimension Înălțime Implicit px rem % vh vw Min.înăl…" at bounding box center [77, 124] width 106 height 186
drag, startPoint x: 126, startPoint y: 127, endPoint x: 124, endPoint y: 141, distance: 13.8
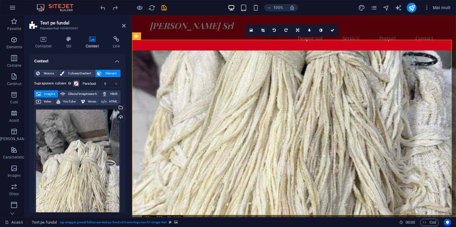
click at [124, 141] on div "Context Niciuna Culoare/Gradient Element Întindeţi fundul la lăţime completă Su…" at bounding box center [77, 133] width 96 height 158
drag, startPoint x: 124, startPoint y: 128, endPoint x: 129, endPoint y: 150, distance: 22.5
click at [129, 150] on div "Container Stil Context Link Dimension Înălțime Implicit px rem % vh vw Min.înăl…" at bounding box center [77, 124] width 106 height 186
click at [126, 171] on div "Context Niciuna Culoare/Gradient Element Întindeţi fundul la lăţime completă Su…" at bounding box center [77, 133] width 96 height 158
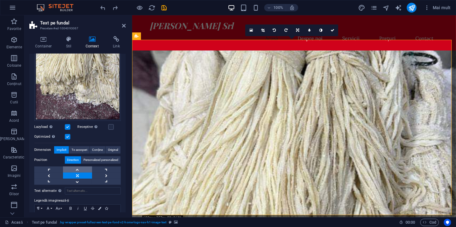
drag, startPoint x: 79, startPoint y: 169, endPoint x: 141, endPoint y: 31, distance: 151.3
click at [79, 169] on link at bounding box center [77, 169] width 29 height 6
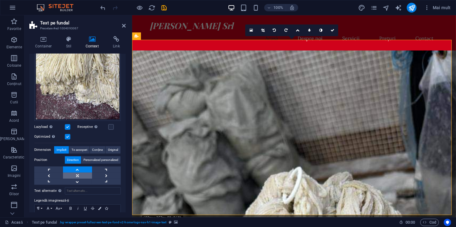
click at [72, 173] on link at bounding box center [77, 175] width 29 height 6
click at [80, 146] on span "To accoperi" at bounding box center [80, 149] width 16 height 7
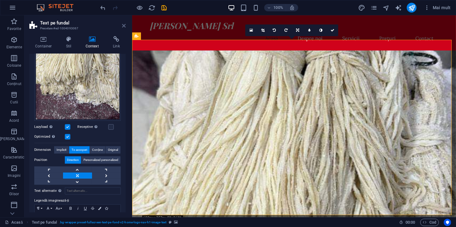
click at [123, 27] on icon at bounding box center [124, 25] width 4 height 5
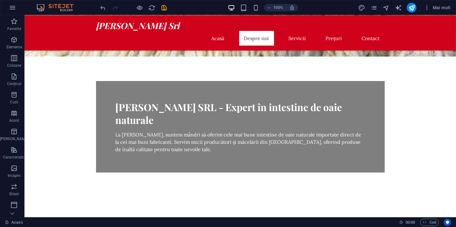
scroll to position [160, 0]
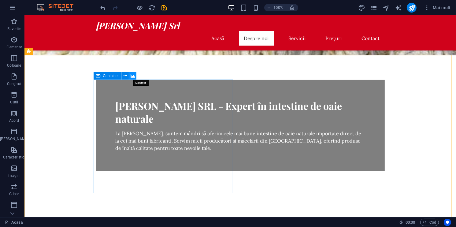
click at [134, 76] on icon at bounding box center [132, 76] width 5 height 6
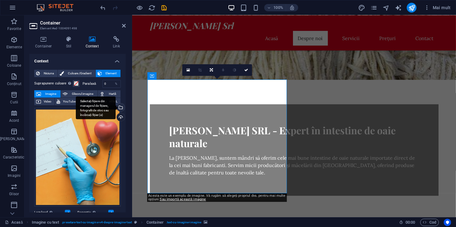
click at [122, 108] on div "Selectați fișiere din managerul de fișiere, fotografii de stoc sau încărcați fi…" at bounding box center [120, 107] width 9 height 9
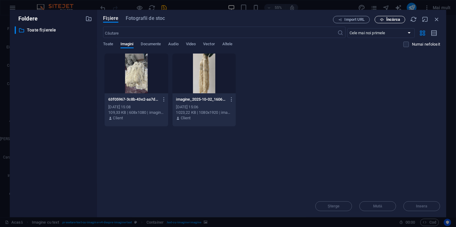
click at [385, 21] on span "Încărca" at bounding box center [389, 20] width 25 height 4
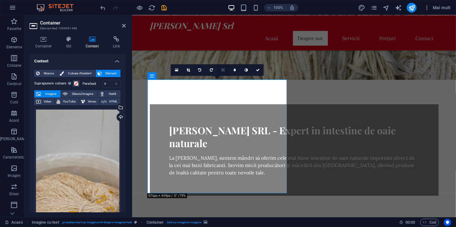
click at [223, 70] on icon at bounding box center [222, 70] width 3 height 4
click at [224, 82] on icon at bounding box center [223, 82] width 4 height 4
drag, startPoint x: 211, startPoint y: 138, endPoint x: 209, endPoint y: 122, distance: 16.6
click at [187, 70] on icon at bounding box center [187, 70] width 3 height 4
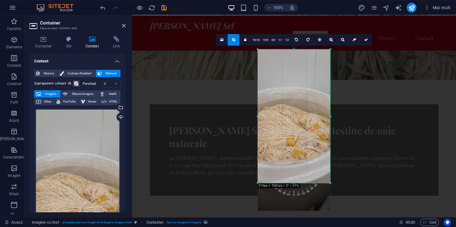
drag, startPoint x: 294, startPoint y: 197, endPoint x: 295, endPoint y: 169, distance: 27.8
click at [295, 169] on div "180 170 160 150 140 130 120 110 100 90 80 70 60 50 40 30 20 10 0 -10 -20 -30 -4…" at bounding box center [294, 116] width 73 height 134
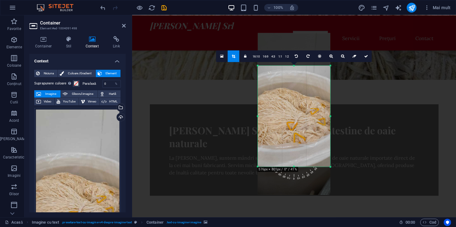
drag, startPoint x: 293, startPoint y: 50, endPoint x: 298, endPoint y: 82, distance: 33.1
click at [298, 82] on div "180 170 160 150 140 130 120 110 100 90 80 70 60 50 40 30 20 10 0 -10 -20 -30 -4…" at bounding box center [294, 116] width 73 height 101
click at [222, 97] on div at bounding box center [294, 127] width 324 height 224
click at [223, 56] on icon at bounding box center [221, 56] width 3 height 4
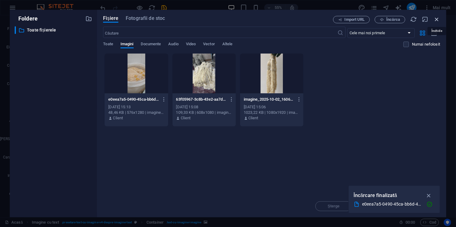
click at [435, 20] on icon "button" at bounding box center [436, 19] width 7 height 7
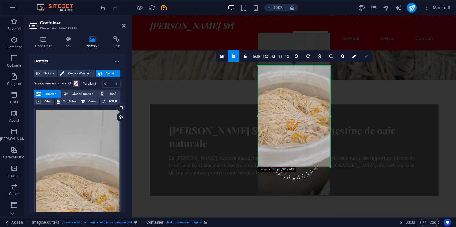
click at [366, 54] on icon at bounding box center [366, 56] width 4 height 4
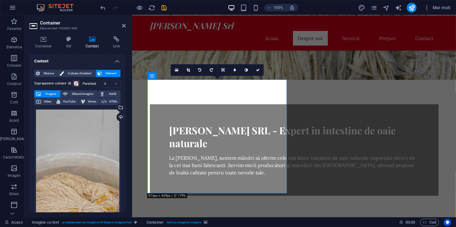
drag, startPoint x: 126, startPoint y: 114, endPoint x: 125, endPoint y: 126, distance: 11.9
click at [125, 126] on div "Container Stil Context Link Dimensiune Înălțime Implicit px rem % vh vw Min. în…" at bounding box center [77, 124] width 106 height 186
drag, startPoint x: 124, startPoint y: 120, endPoint x: 124, endPoint y: 130, distance: 10.1
click at [127, 176] on div "Container Stil Context Link Dimensiune Înălțime Implicit px rem % vh vw Min. în…" at bounding box center [77, 124] width 106 height 186
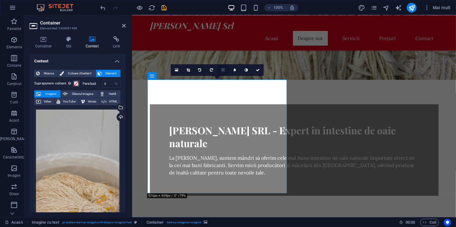
click at [221, 68] on link at bounding box center [223, 70] width 12 height 12
click at [225, 71] on link at bounding box center [223, 70] width 12 height 12
click at [225, 69] on link at bounding box center [223, 70] width 12 height 12
click at [222, 58] on icon at bounding box center [223, 59] width 4 height 4
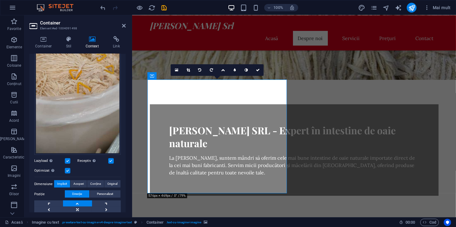
scroll to position [150, 0]
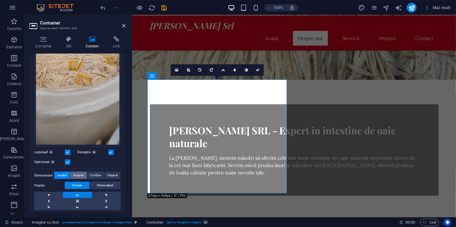
click at [81, 172] on span "Acoperi" at bounding box center [78, 174] width 10 height 7
click at [107, 171] on span "Original" at bounding box center [112, 174] width 10 height 7
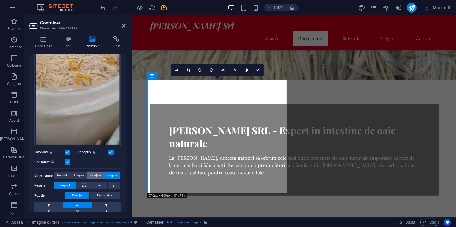
click at [91, 171] on span "Conține" at bounding box center [95, 174] width 11 height 7
click at [80, 171] on span "Acoperi" at bounding box center [78, 174] width 10 height 7
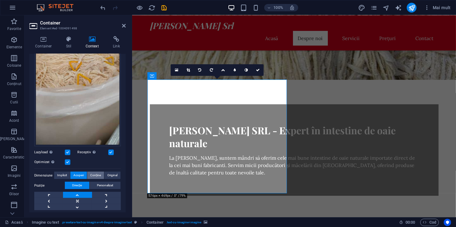
click at [95, 173] on span "Conține" at bounding box center [95, 174] width 11 height 7
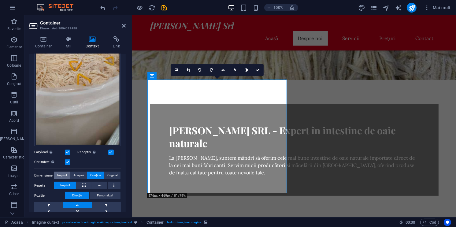
click at [59, 172] on span "Implicit" at bounding box center [62, 174] width 10 height 7
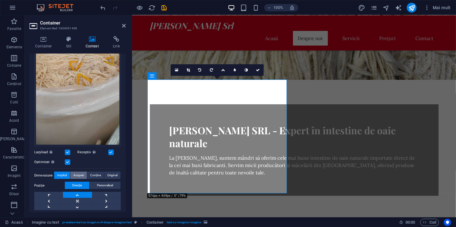
click at [77, 172] on span "Acoperi" at bounding box center [78, 174] width 10 height 7
click at [89, 172] on button "Conține" at bounding box center [95, 174] width 17 height 7
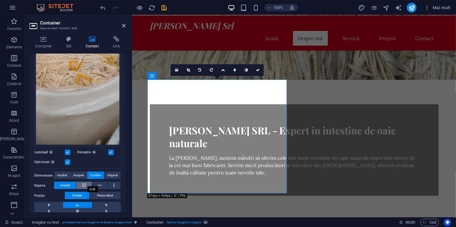
click at [80, 182] on button at bounding box center [83, 185] width 15 height 7
click at [98, 182] on icon at bounding box center [99, 185] width 3 height 7
click at [109, 182] on button at bounding box center [114, 185] width 13 height 7
click at [95, 182] on button at bounding box center [99, 185] width 15 height 7
click at [87, 182] on button at bounding box center [83, 185] width 15 height 7
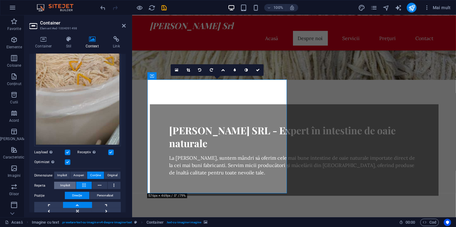
click at [75, 182] on button "Implicit" at bounding box center [65, 185] width 22 height 7
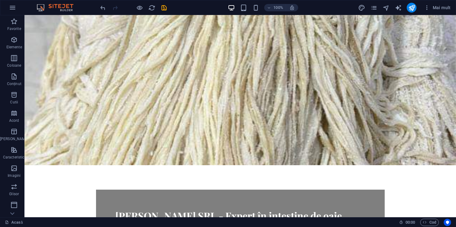
scroll to position [0, 0]
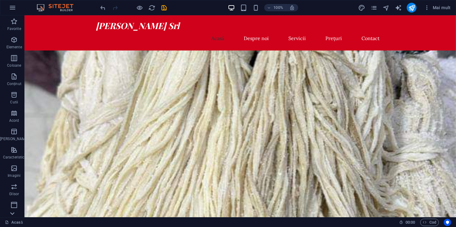
click at [12, 213] on icon at bounding box center [12, 213] width 4 height 3
click at [14, 186] on icon "button" at bounding box center [13, 186] width 7 height 7
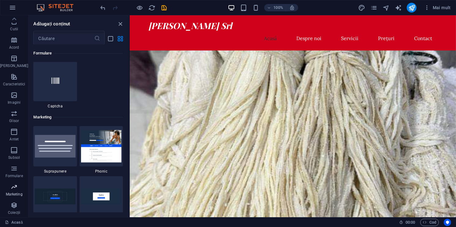
scroll to position [4977, 0]
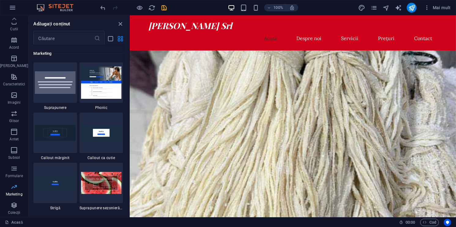
click at [14, 186] on icon "button" at bounding box center [13, 186] width 7 height 7
click at [431, 6] on span "Mai mult" at bounding box center [437, 8] width 27 height 6
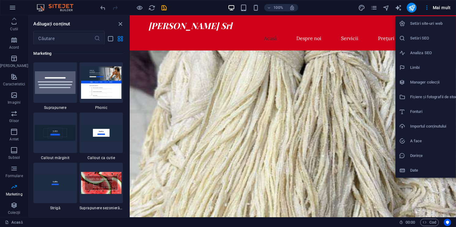
click at [163, 7] on div at bounding box center [228, 113] width 456 height 227
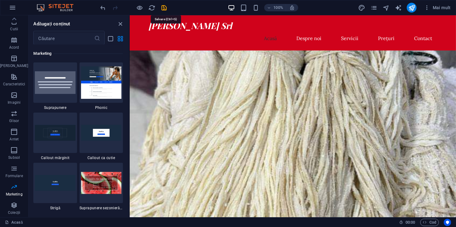
click at [163, 7] on icon "save" at bounding box center [164, 7] width 7 height 7
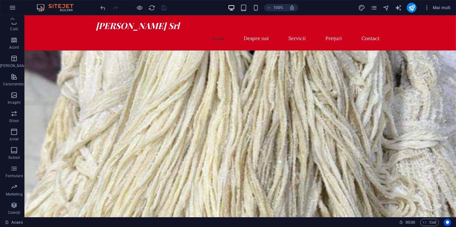
click at [167, 8] on div at bounding box center [133, 8] width 68 height 10
click at [12, 9] on icon "button" at bounding box center [12, 7] width 7 height 7
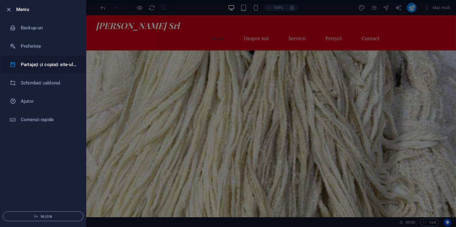
click at [37, 61] on h6 "Partajați și copiați site-ul web" at bounding box center [49, 64] width 57 height 7
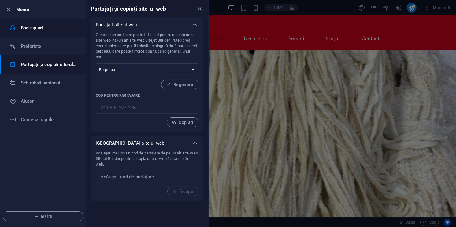
click at [39, 27] on h6 "Backup-uri" at bounding box center [49, 27] width 57 height 7
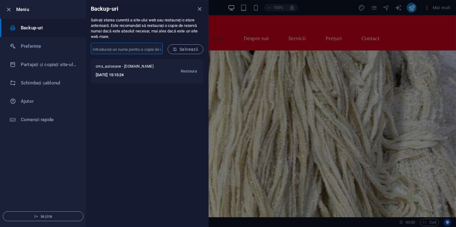
click at [125, 53] on input "text" at bounding box center [127, 49] width 72 height 10
click at [185, 46] on button "Salvează" at bounding box center [185, 49] width 36 height 10
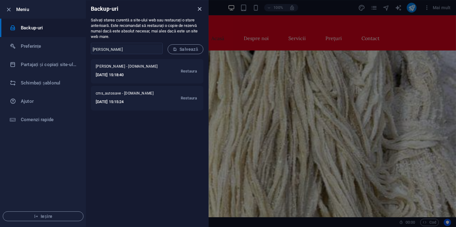
click at [200, 8] on icon "close" at bounding box center [199, 9] width 7 height 7
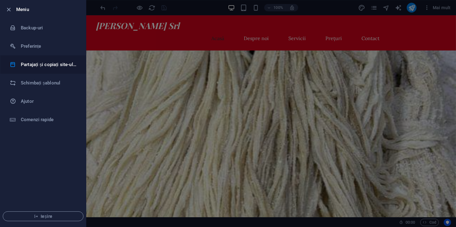
click at [50, 65] on h6 "Partajați și copiați site-ul web" at bounding box center [49, 64] width 57 height 7
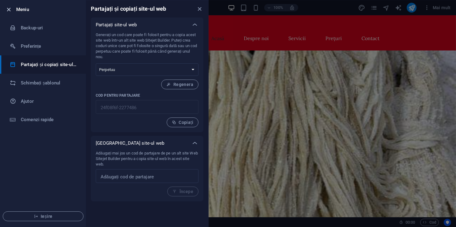
click at [6, 9] on icon "button" at bounding box center [9, 9] width 7 height 7
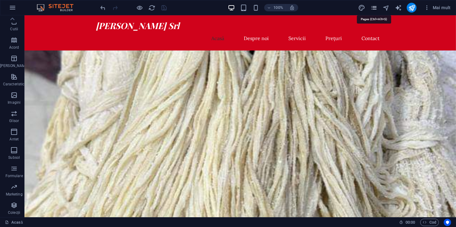
click at [371, 8] on icon "pages" at bounding box center [373, 7] width 7 height 7
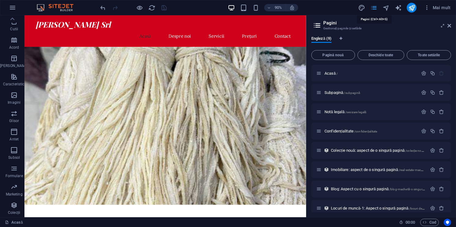
click at [371, 8] on icon "pages" at bounding box center [373, 7] width 7 height 7
click at [434, 9] on span "Mai mult" at bounding box center [437, 8] width 27 height 6
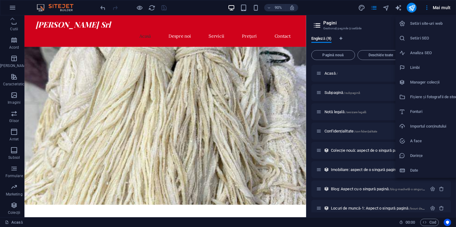
click at [430, 28] on li "Setări site-uri web" at bounding box center [428, 23] width 66 height 15
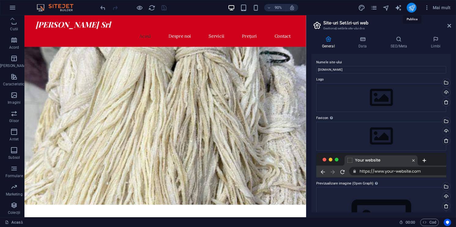
click at [415, 8] on icon "publish" at bounding box center [411, 7] width 7 height 7
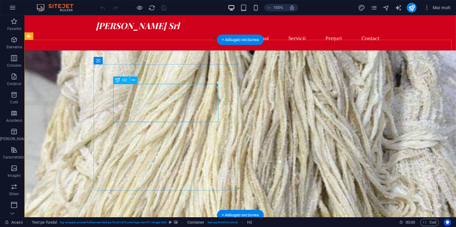
click at [133, 82] on icon at bounding box center [133, 80] width 3 height 6
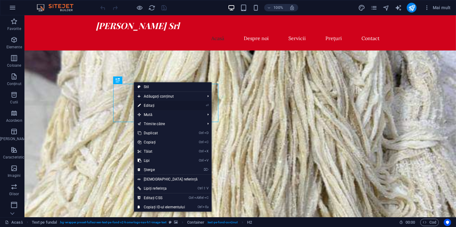
click at [146, 108] on link "⏎ Editați" at bounding box center [161, 105] width 55 height 9
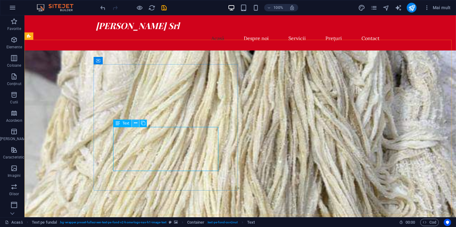
click at [135, 124] on icon at bounding box center [135, 123] width 3 height 6
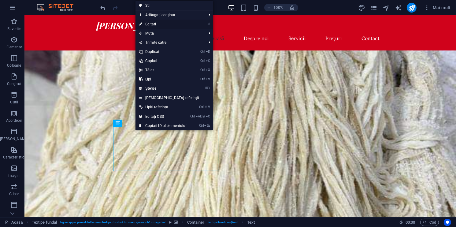
click at [156, 24] on link "⏎ Editați" at bounding box center [162, 24] width 55 height 9
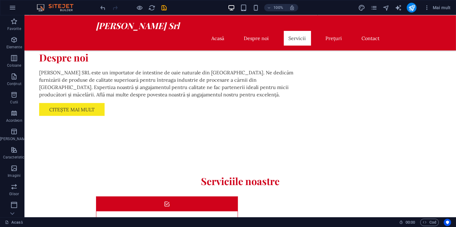
scroll to position [504, 0]
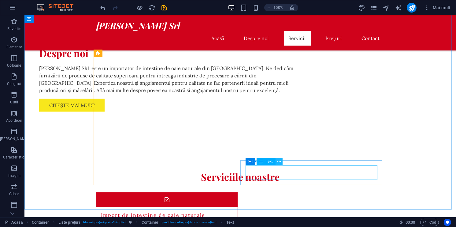
click at [281, 159] on button at bounding box center [278, 161] width 7 height 7
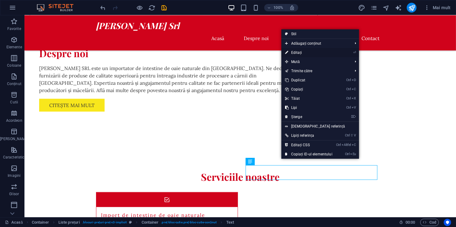
click at [303, 53] on link "⏎ Editați" at bounding box center [308, 52] width 55 height 9
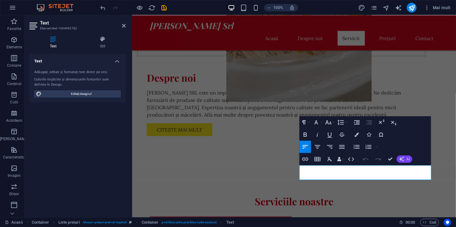
click at [400, 161] on icon "button" at bounding box center [401, 158] width 5 height 5
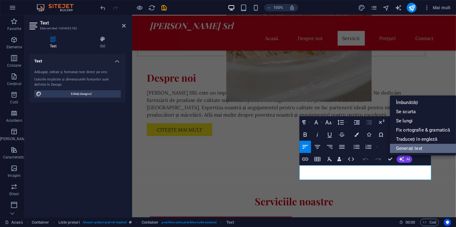
click at [405, 149] on link "Generați text" at bounding box center [423, 148] width 66 height 9
select select "English"
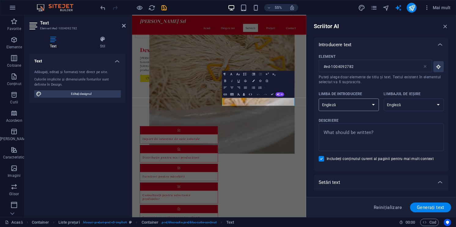
click at [326, 107] on select "Albanez Arab Armean Awadhi Azerbaidjan Bașkir Bască Belarus Bengali Bhojpuri Bo…" at bounding box center [348, 104] width 60 height 13
select select "Romanian"
click at [318, 98] on select "Albanez Arab Armean Awadhi Azerbaidjan Bașkir Bască Belarus Bengali Bhojpuri Bo…" at bounding box center [348, 104] width 60 height 13
click at [388, 101] on select "Albanez Arab Armean Awadhi Azerbaidjan Bașkir Bască Belarus Bengali Bhojpuri Bo…" at bounding box center [413, 104] width 60 height 13
click at [442, 94] on div "Element #ed-1004092782 Puteți alege doar elemente de titlu și text. Textul exis…" at bounding box center [381, 111] width 135 height 119
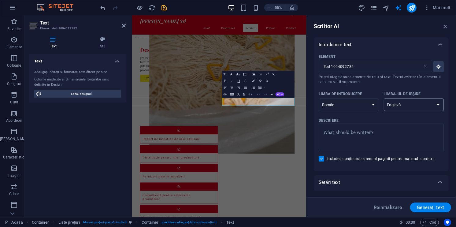
click at [431, 99] on select "Albanez Arab Armean Awadhi Azerbaidjan Bașkir Bască Belarus Bengali Bhojpuri Bo…" at bounding box center [413, 104] width 60 height 13
select select "Romanian"
click at [383, 98] on select "Albanez Arab Armean Awadhi Azerbaidjan Bașkir Bască Belarus Bengali Bhojpuri Bo…" at bounding box center [413, 104] width 60 height 13
click at [349, 126] on div "x" at bounding box center [380, 138] width 125 height 26
click at [349, 128] on textarea "Descriere x" at bounding box center [380, 138] width 119 height 20
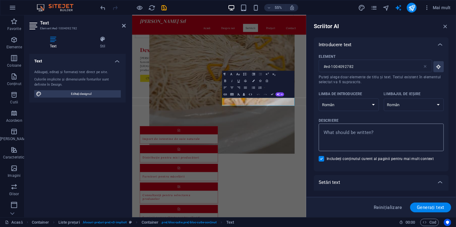
type textarea "x"
type textarea "V"
type textarea "x"
type textarea "I"
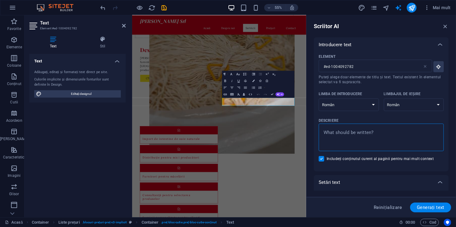
type textarea "x"
type textarea "IN"
type textarea "x"
type textarea "INt"
type textarea "x"
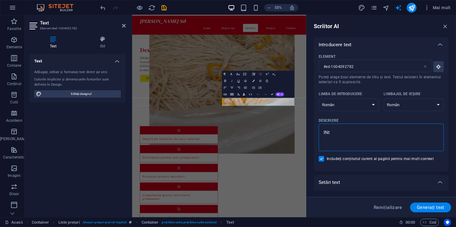
type textarea "INte"
type textarea "x"
type textarea "INtes"
type textarea "x"
type textarea "INtest"
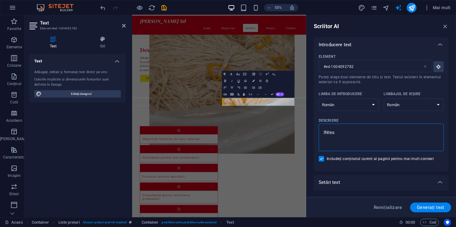
type textarea "x"
type textarea "INtesti"
type textarea "x"
type textarea "INtestin"
type textarea "x"
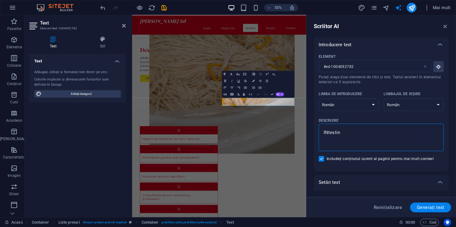
type textarea "INtestine"
type textarea "x"
type textarea "INtestin"
type textarea "x"
type textarea "INtest"
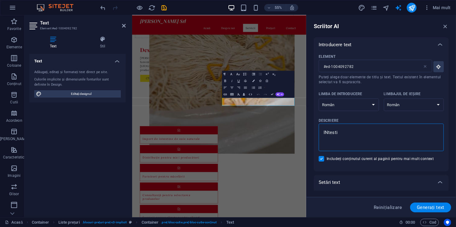
type textarea "x"
type textarea "INte"
type textarea "x"
type textarea "IN"
type textarea "x"
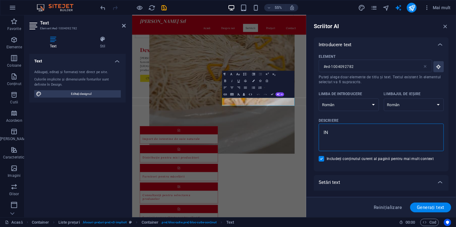
type textarea "I"
type textarea "x"
type textarea "i"
type textarea "x"
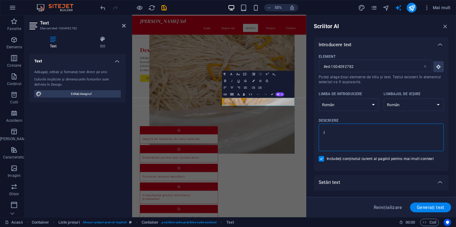
type textarea "x"
type textarea "I"
type textarea "x"
type textarea "In"
type textarea "x"
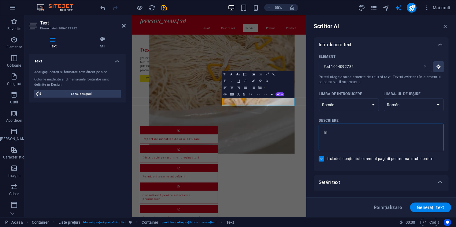
type textarea "Int"
type textarea "x"
type textarea "Inte"
type textarea "x"
type textarea "Intes"
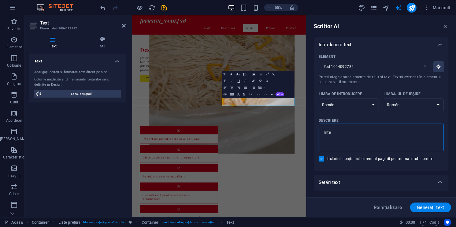
type textarea "x"
type textarea "Intest"
type textarea "x"
type textarea "Intesti"
type textarea "x"
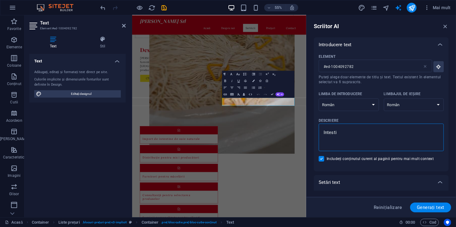
type textarea "Intestin"
type textarea "x"
type textarea "Intestine"
type textarea "x"
type textarea "Intestine"
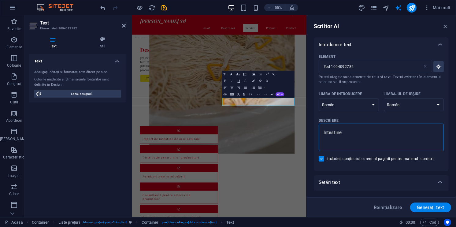
type textarea "x"
type textarea "Intestine p"
type textarea "x"
type textarea "Intestine po"
type textarea "x"
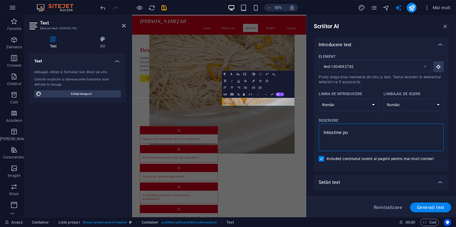
type textarea "Intestine por"
type textarea "x"
type textarea "Intestine porc"
type textarea "x"
type textarea "Intestine porc"
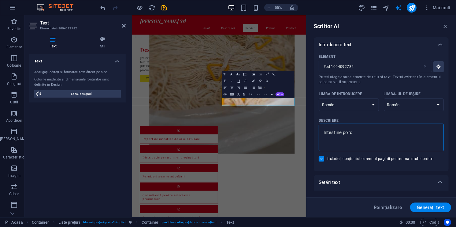
type textarea "x"
type textarea "Intestine porc"
type textarea "x"
type textarea "Intestine porc t"
type textarea "x"
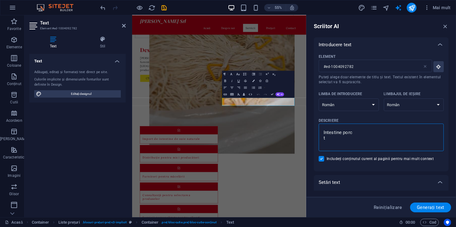
type textarea "Intestine porc ta"
type textarea "x"
type textarea "Intestine porc tab"
type textarea "x"
type textarea "Intestine porc tabe"
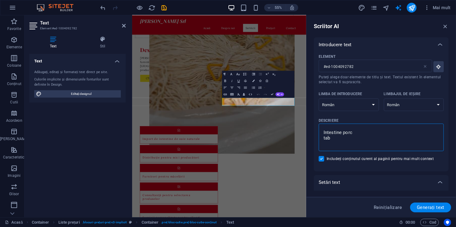
type textarea "x"
type textarea "Intestine porc tabel"
type textarea "x"
type textarea "Intestine porc tabel"
type textarea "x"
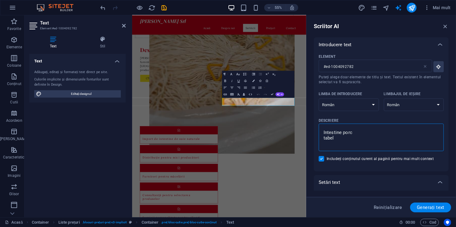
type textarea "Intestine porc tabel 2"
type textarea "x"
type textarea "Intestine porc tabel 28"
type textarea "x"
type textarea "Intestine porc tabel 28."
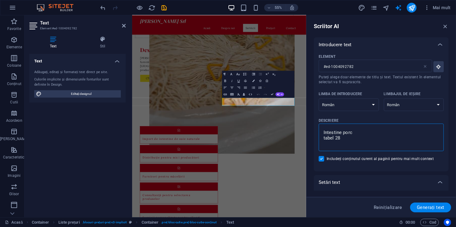
type textarea "x"
type textarea "Intestine porc tabel 28.3"
type textarea "x"
type textarea "Intestine porc tabel 28.30"
type textarea "x"
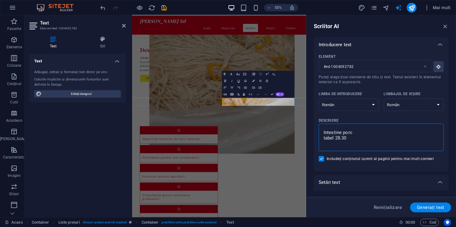
type textarea "Intestine porc tabel 28.3"
type textarea "x"
type textarea "Intestine porc tabel 28."
type textarea "x"
type textarea "Intestine porc tabel 28"
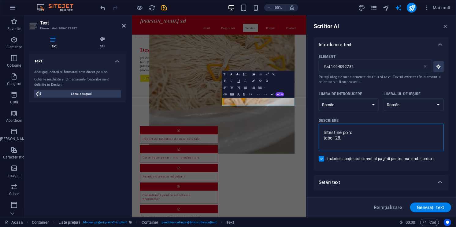
type textarea "x"
type textarea "Intestine porc tabel 28/"
type textarea "x"
type textarea "Intestine porc tabel 28/3"
type textarea "x"
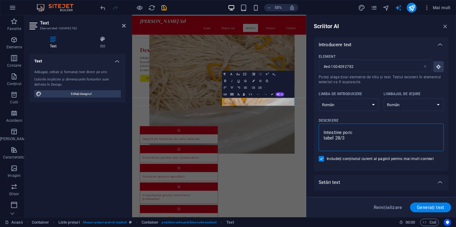
type textarea "Intestine porc tabel 28/30"
type textarea "x"
type textarea "Intestine porc tabel 28/30"
type textarea "x"
type textarea "Intestine porc tabel 28/30 9"
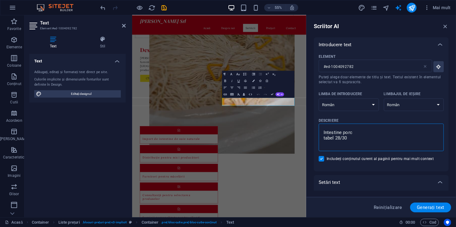
type textarea "x"
type textarea "Intestine porc tabel 28/30 90"
type textarea "x"
type textarea "Intestine porc tabel 28/30 90M"
type textarea "x"
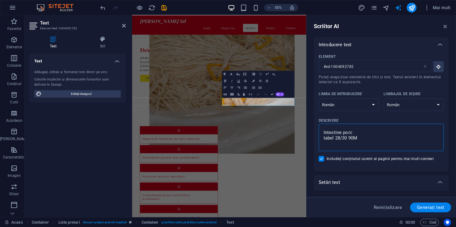
type textarea "Intestine porc tabel 28/30 90M"
type textarea "x"
type textarea "Intestine porc tabel 28/30 90M 1"
type textarea "x"
type textarea "Intestine porc tabel 28/30 90M 10"
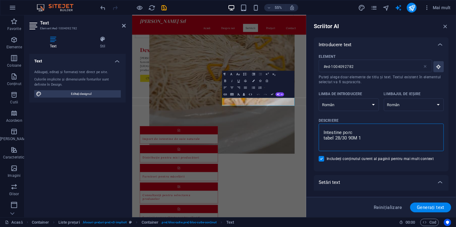
type textarea "x"
type textarea "Intestine porc tabel 28/30 90M 100"
type textarea "x"
type textarea "Intestine porc tabel 28/30 90M 100"
type textarea "x"
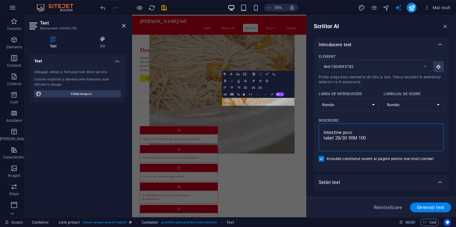
type textarea "Intestine porc tabel 28/30 90M 100 l"
type textarea "x"
type textarea "Intestine porc tabel 28/30 90M 100 le"
type textarea "x"
type textarea "Intestine porc tabel 28/30 90M 100 lei"
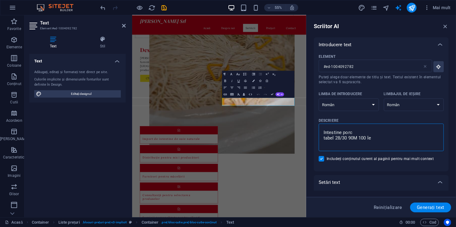
type textarea "x"
type textarea "Intestine porc tabel 28/30 90M 100 lei"
type textarea "x"
type textarea "Intestine porc tabel 28/30 90M 100 lei L"
type textarea "x"
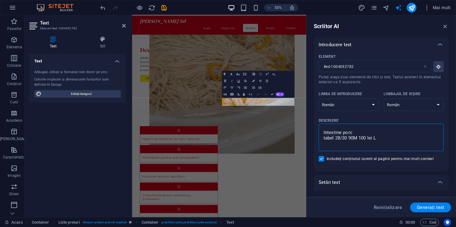
type textarea "Intestine porc tabel 28/30 90M 100 lei Le"
type textarea "x"
type textarea "Intestine porc tabel 28/30 90M 100 lei Leg"
type textarea "x"
type textarea "Intestine porc tabel 28/30 90M 100 lei Lega"
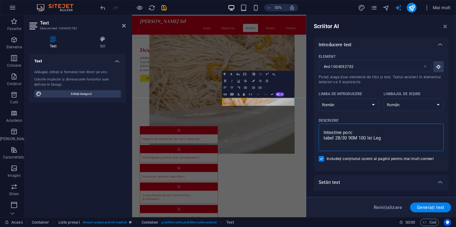
type textarea "x"
type textarea "Intestine porc tabel 28/30 90M 100 lei Legat"
type textarea "x"
type textarea "Intestine porc tabel 28/30 90M 100 lei Legatu"
type textarea "x"
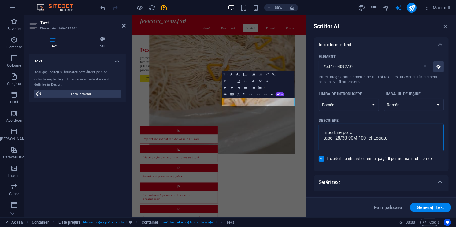
type textarea "Intestine porc tabel 28/30 90M 100 lei Legatur"
type textarea "x"
type textarea "Intestine porc tabel 28/30 90M 100 lei Legatura"
type textarea "x"
type textarea "Intestine porc tabel 28/30 90M 100 lei Legatura"
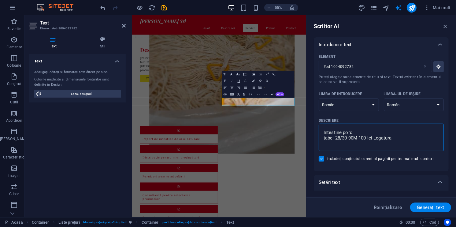
type textarea "x"
type textarea "Intestine porc tabel 28/30 90M 100 lei Legatura s"
type textarea "x"
type textarea "Intestine porc tabel 28/30 90M 100 lei Legatura si"
type textarea "x"
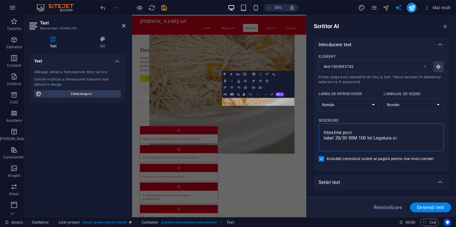
type textarea "Intestine porc tabel 28/30 90M 100 lei Legatura si"
type textarea "x"
type textarea "Intestine porc tabel 28/30 90M 100 lei Legatura si l"
type textarea "x"
type textarea "Intestine porc tabel 28/30 90M 100 lei Legatura si la"
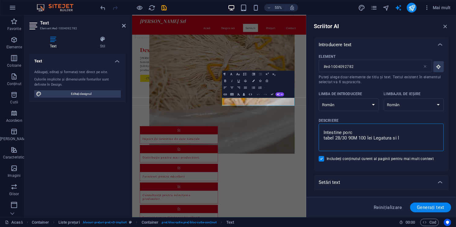
type textarea "x"
type textarea "Intestine porc tabel 28/30 90M 100 lei Legatura si la"
type textarea "x"
type textarea "Intestine porc tabel 28/30 90M 100 lei Legatura si la 5"
type textarea "x"
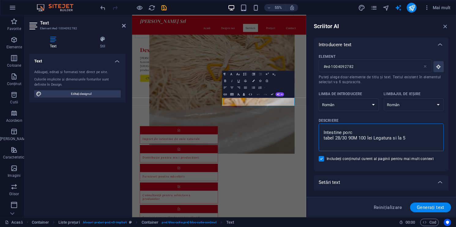
type textarea "Intestine porc tabel 28/30 90M 100 lei Legatura si la 50"
type textarea "x"
type textarea "Intestine porc tabel 28/30 90M 100 lei Legatura si la 50M"
type textarea "x"
type textarea "Intestine porc tabel 28/30 90M 100 lei Legatura si la 50M"
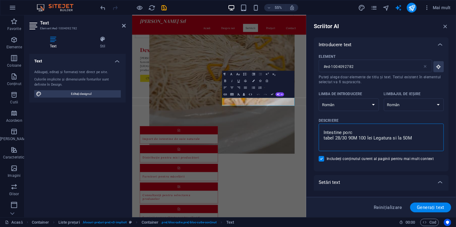
type textarea "x"
type textarea "Intestine porc tabel 28/30 90M 100 lei Legatura si la 50M 5"
type textarea "x"
type textarea "Intestine porc tabel 28/30 90M 100 lei Legatura si la 50M 50"
type textarea "x"
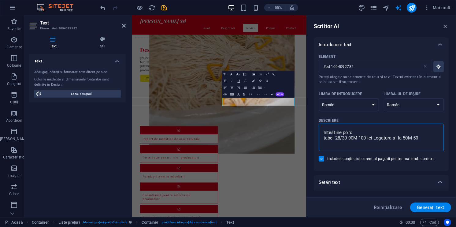
type textarea "Intestine porc tabel 28/30 90M 100 lei Legatura si la 50M 50"
type textarea "x"
type textarea "Intestine porc tabel 28/30 90M 100 lei Legatura si la 50M 50 d"
type textarea "x"
type textarea "Intestine porc tabel 28/30 90M 100 lei Legatura si la 50M 50 de"
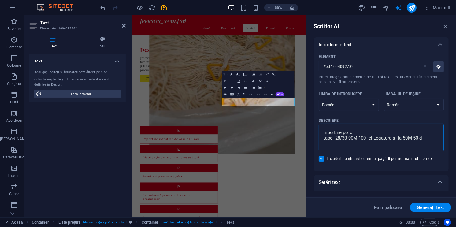
type textarea "x"
type textarea "Intestine porc tabel 28/30 90M 100 lei Legatura si la 50M 50 de"
type textarea "x"
type textarea "Intestine porc tabel 28/30 90M 100 lei Legatura si la 50M 50 de l"
type textarea "x"
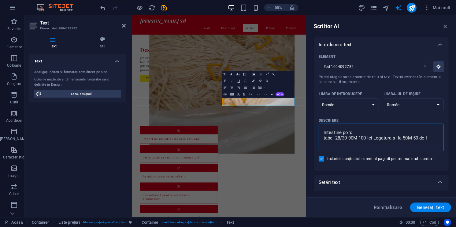
type textarea "Intestine porc tabel 28/30 90M 100 lei Legatura si la 50M 50 de le"
type textarea "x"
type textarea "Intestine porc tabel 28/30 90M 100 lei Legatura si la 50M 50 de lei"
type textarea "x"
type textarea "Intestine porc tabel 28/30 90M 100 lei Legatura si la 50M 50 de lei"
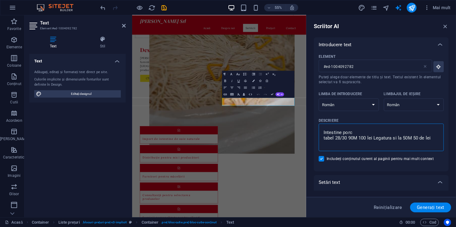
type textarea "x"
type textarea "Intestine porc tabel 28/30 90M 100 lei Legatura si la 50M 50 de lei 2"
type textarea "x"
type textarea "Intestine porc tabel 28/30 90M 100 lei Legatura si la 50M 50 de lei 28"
type textarea "x"
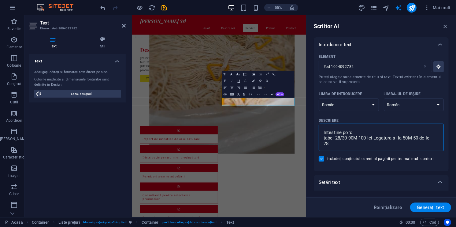
type textarea "Intestine porc tabel 28/30 90M 100 lei Legatura si la 50M 50 de lei 28/"
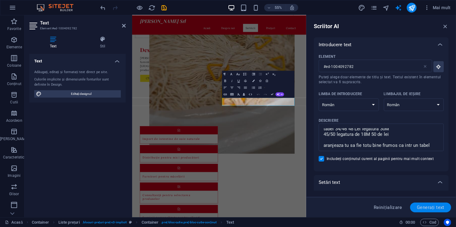
click at [436, 209] on span "Generați text" at bounding box center [430, 207] width 28 height 5
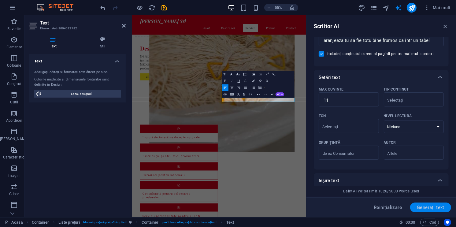
scroll to position [168, 0]
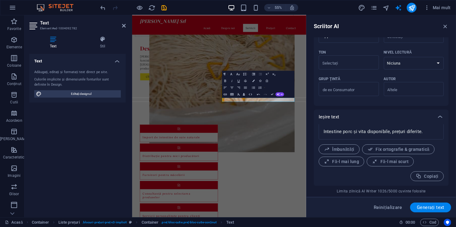
drag, startPoint x: 448, startPoint y: 165, endPoint x: 450, endPoint y: 141, distance: 24.2
click at [450, 141] on div "Scriitor AI Introducere text Element #ed-1004092782 Puteți alege doar elemente …" at bounding box center [380, 116] width 149 height 202
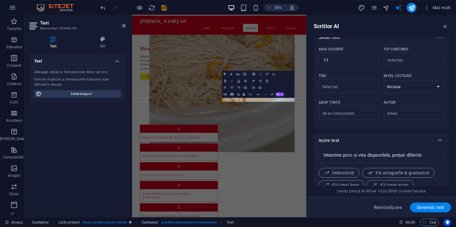
scroll to position [145, 0]
click at [403, 87] on select "Niciuna Academic Adult Adolescent Copil" at bounding box center [413, 86] width 60 height 13
click at [383, 80] on select "Niciuna Academic Adult Adolescent Copil" at bounding box center [413, 86] width 60 height 13
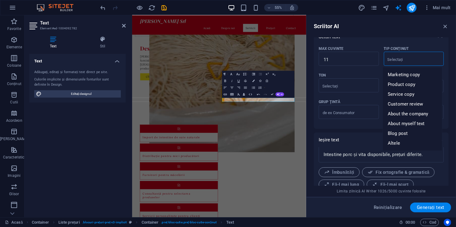
click at [397, 63] on input "Tip conținut" at bounding box center [408, 59] width 46 height 9
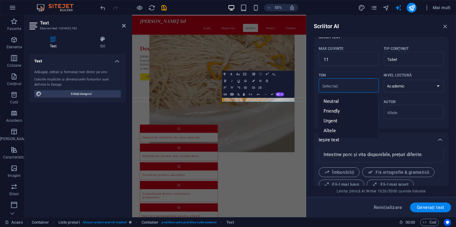
click at [360, 88] on input "Ton" at bounding box center [343, 86] width 46 height 9
click at [342, 110] on span "Prietenos" at bounding box center [333, 111] width 20 height 6
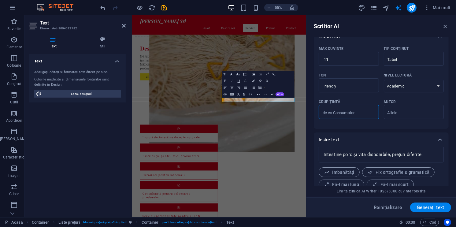
click at [342, 114] on input "Grup ţintă" at bounding box center [348, 113] width 60 height 10
click at [438, 203] on button "Generați text" at bounding box center [430, 207] width 41 height 10
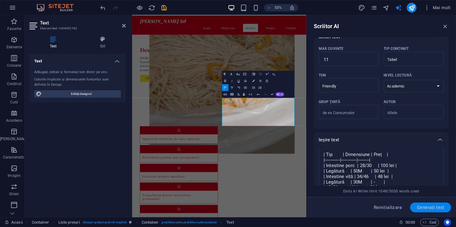
scroll to position [201, 0]
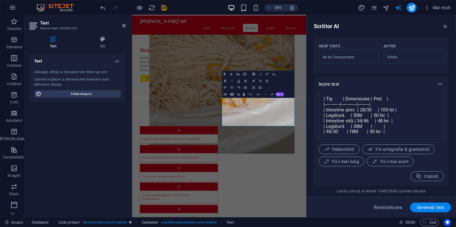
click at [449, 164] on div "Scriitor AI Introducere text Element #ed-1004092782 Puteți alege doar elemente …" at bounding box center [380, 116] width 149 height 202
click at [445, 28] on icon "button" at bounding box center [445, 26] width 7 height 7
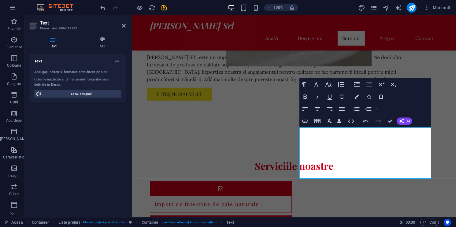
scroll to position [542, 0]
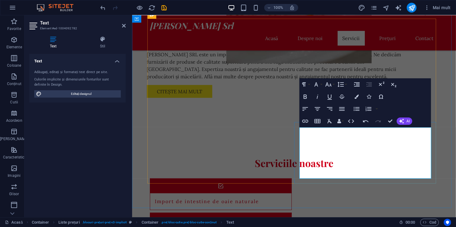
drag, startPoint x: 334, startPoint y: 146, endPoint x: 301, endPoint y: 144, distance: 33.0
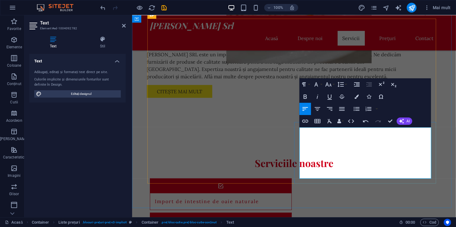
drag, startPoint x: 331, startPoint y: 160, endPoint x: 325, endPoint y: 158, distance: 5.6
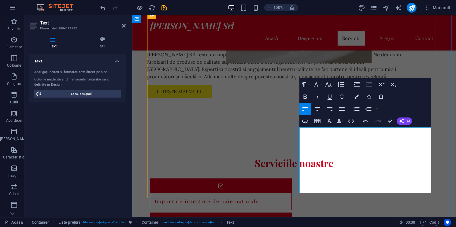
drag, startPoint x: 384, startPoint y: 141, endPoint x: 377, endPoint y: 139, distance: 7.8
drag, startPoint x: 384, startPoint y: 139, endPoint x: 300, endPoint y: 132, distance: 84.3
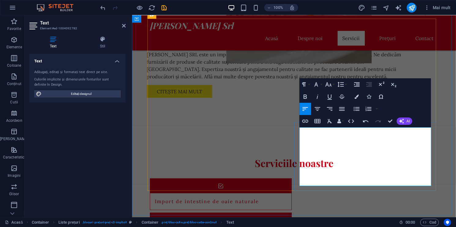
drag, startPoint x: 348, startPoint y: 146, endPoint x: 355, endPoint y: 141, distance: 8.1
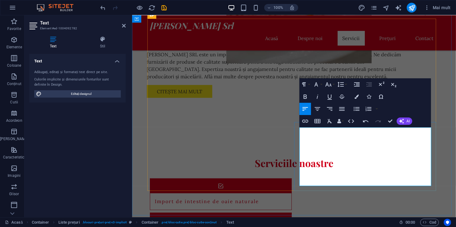
drag, startPoint x: 323, startPoint y: 174, endPoint x: 300, endPoint y: 175, distance: 23.0
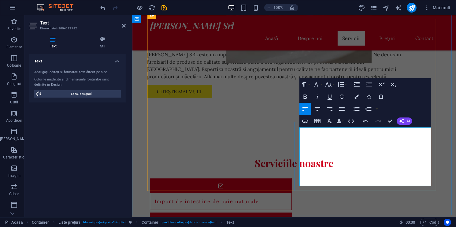
drag, startPoint x: 383, startPoint y: 138, endPoint x: 347, endPoint y: 181, distance: 55.9
click at [104, 7] on icon "undo" at bounding box center [103, 7] width 7 height 7
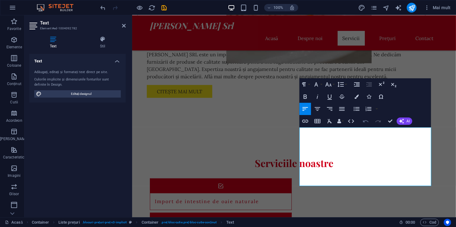
click at [364, 122] on icon "button" at bounding box center [366, 121] width 6 height 2
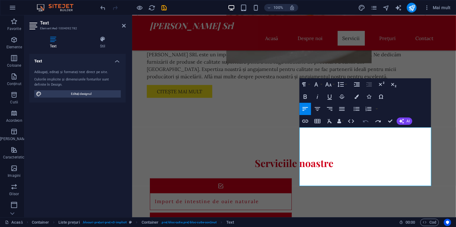
click at [364, 122] on icon "button" at bounding box center [366, 121] width 6 height 2
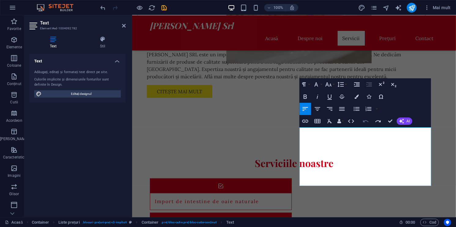
click at [364, 122] on icon "button" at bounding box center [366, 121] width 6 height 2
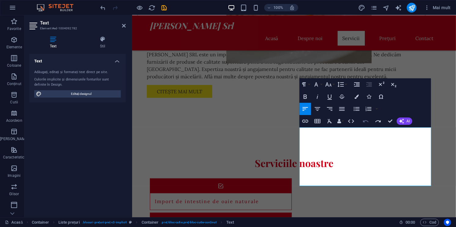
click at [364, 122] on icon "button" at bounding box center [366, 121] width 6 height 2
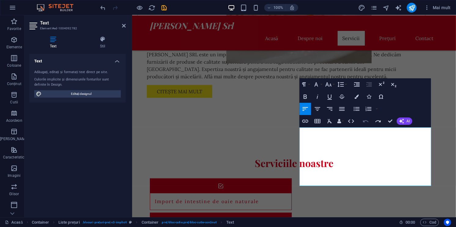
click at [364, 122] on icon "button" at bounding box center [366, 121] width 6 height 2
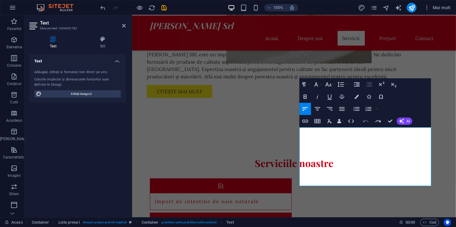
click at [365, 122] on icon "button" at bounding box center [366, 121] width 6 height 2
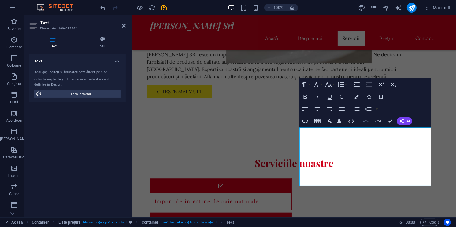
click at [365, 122] on icon "button" at bounding box center [366, 121] width 6 height 2
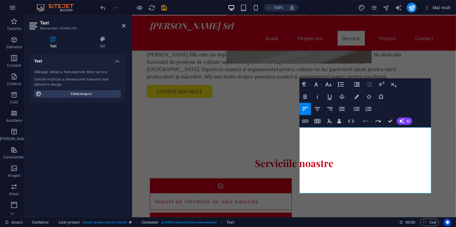
click at [365, 122] on icon "button" at bounding box center [366, 121] width 6 height 2
drag, startPoint x: 348, startPoint y: 182, endPoint x: 299, endPoint y: 178, distance: 49.1
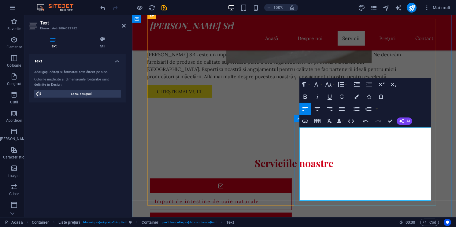
drag, startPoint x: 365, startPoint y: 157, endPoint x: 298, endPoint y: 150, distance: 67.9
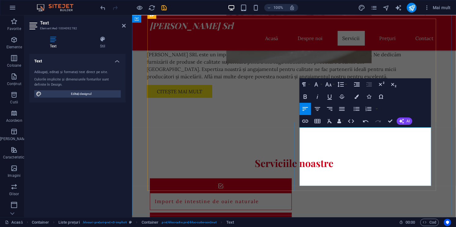
drag, startPoint x: 385, startPoint y: 142, endPoint x: 325, endPoint y: 128, distance: 62.6
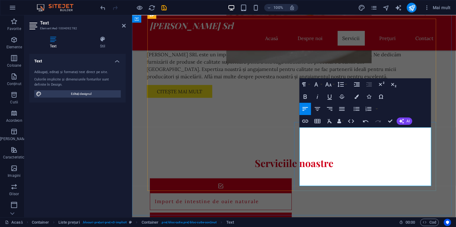
drag, startPoint x: 346, startPoint y: 174, endPoint x: 342, endPoint y: 174, distance: 4.3
drag, startPoint x: 345, startPoint y: 177, endPoint x: 342, endPoint y: 177, distance: 3.1
copy div "|"
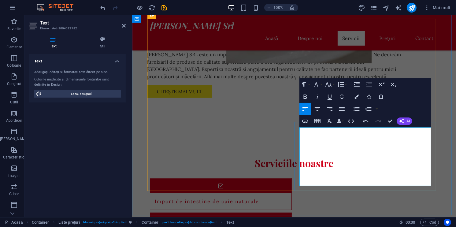
drag, startPoint x: 395, startPoint y: 137, endPoint x: 353, endPoint y: 138, distance: 42.8
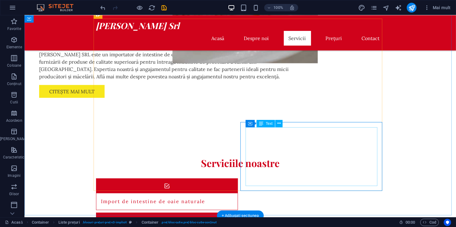
click at [277, 123] on icon at bounding box center [278, 123] width 3 height 6
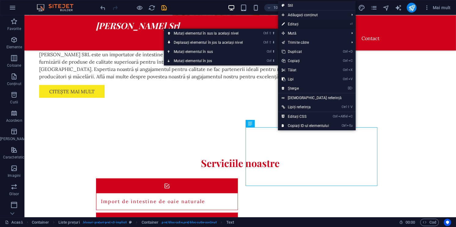
click at [293, 24] on link "⏎ Editați" at bounding box center [305, 24] width 55 height 9
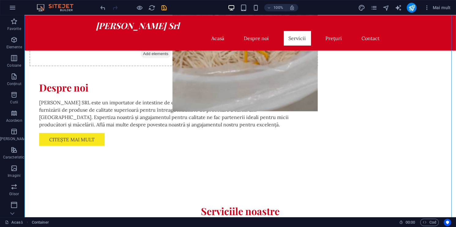
scroll to position [486, 0]
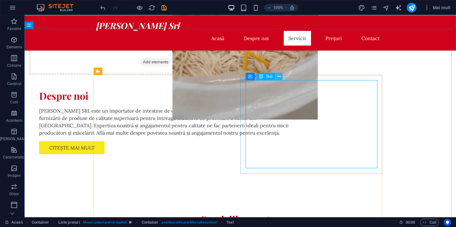
click at [279, 77] on icon at bounding box center [278, 76] width 3 height 6
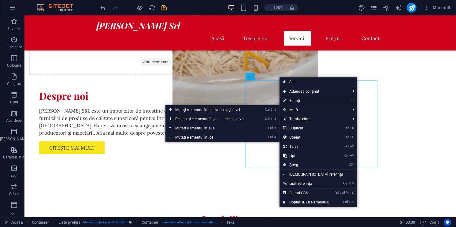
click at [297, 101] on link "⏎ Editați" at bounding box center [306, 100] width 55 height 9
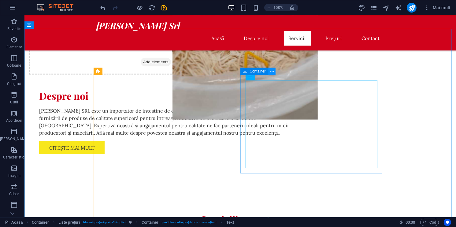
click at [273, 72] on button at bounding box center [271, 71] width 7 height 7
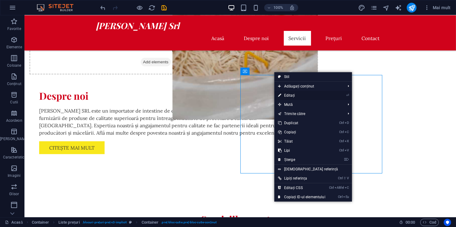
drag, startPoint x: 292, startPoint y: 95, endPoint x: 295, endPoint y: 94, distance: 3.9
click at [303, 96] on link "⏎ Editați" at bounding box center [301, 95] width 55 height 9
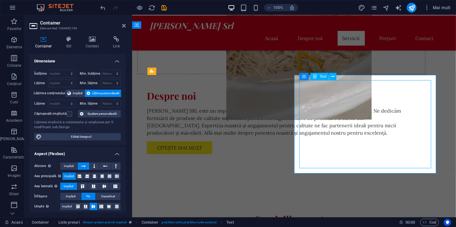
drag, startPoint x: 463, startPoint y: 88, endPoint x: 332, endPoint y: 72, distance: 131.8
click at [334, 76] on button at bounding box center [332, 76] width 7 height 7
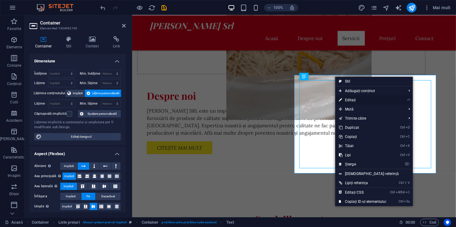
click at [348, 102] on link "⏎ Editați" at bounding box center [362, 99] width 55 height 9
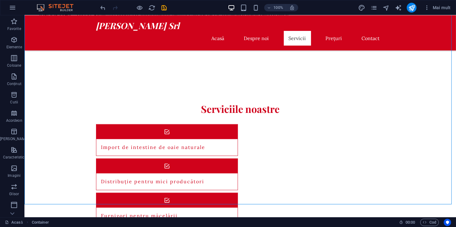
scroll to position [623, 0]
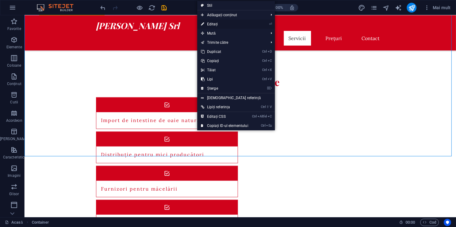
click at [225, 25] on link "⏎ Editați" at bounding box center [224, 24] width 55 height 9
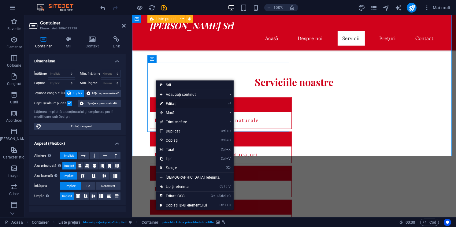
click at [193, 101] on link "⏎ Editați" at bounding box center [183, 103] width 55 height 9
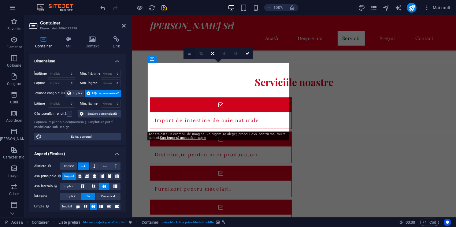
click at [186, 57] on link at bounding box center [189, 54] width 12 height 12
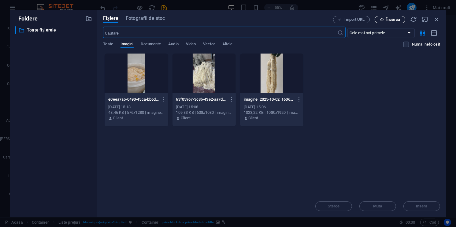
click at [391, 20] on span "Încărca" at bounding box center [393, 20] width 14 height 4
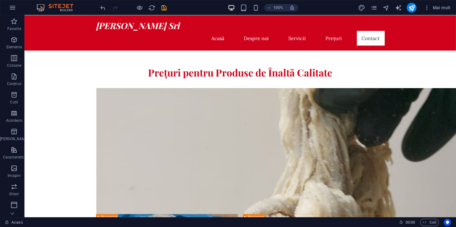
scroll to position [915, 0]
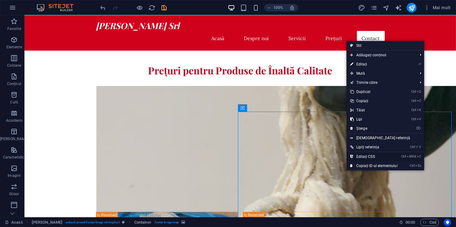
click at [375, 159] on link "Ctrl Altfel C Editați CSS" at bounding box center [373, 156] width 55 height 9
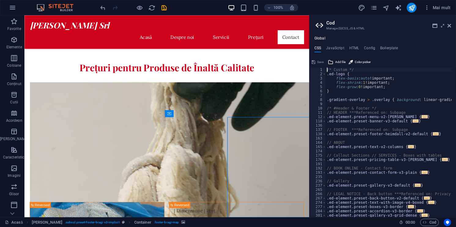
scroll to position [904, 0]
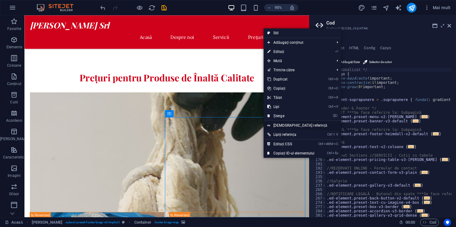
click at [291, 122] on link "Creați referință" at bounding box center [302, 125] width 78 height 9
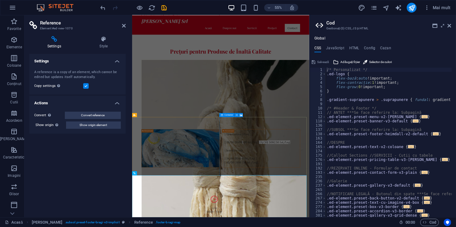
scroll to position [826, 0]
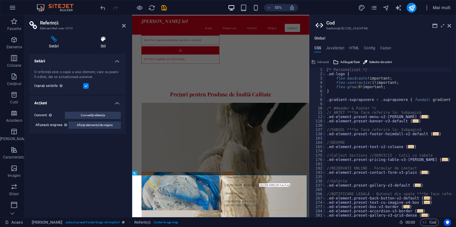
click at [106, 44] on h4 "Stil" at bounding box center [103, 42] width 45 height 13
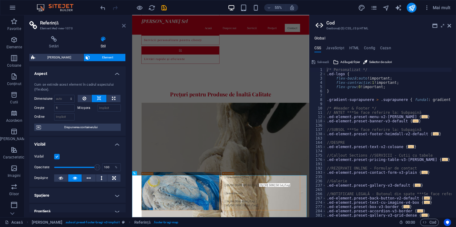
click at [125, 25] on icon at bounding box center [124, 25] width 4 height 5
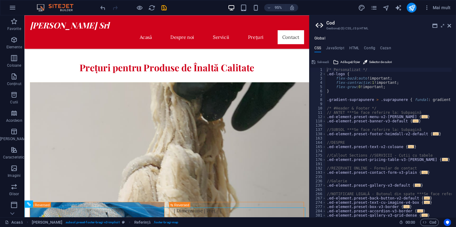
scroll to position [981, 0]
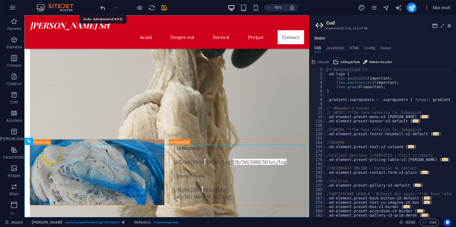
click at [101, 7] on icon "undo" at bounding box center [103, 7] width 7 height 7
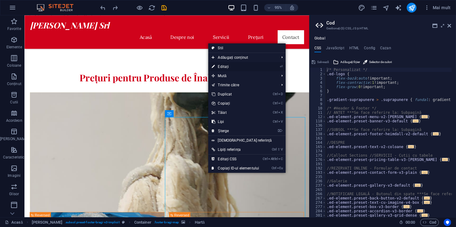
click at [228, 64] on link "⏎ Editați" at bounding box center [235, 66] width 55 height 9
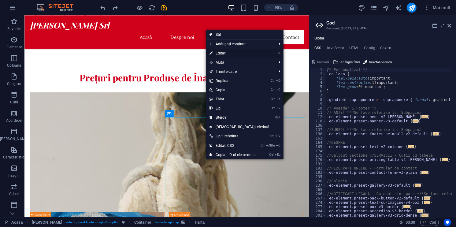
click at [215, 55] on link "⏎ Editați" at bounding box center [233, 53] width 55 height 9
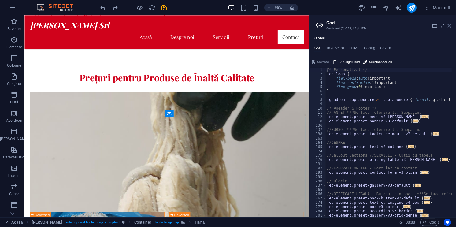
click at [449, 26] on icon at bounding box center [449, 25] width 4 height 5
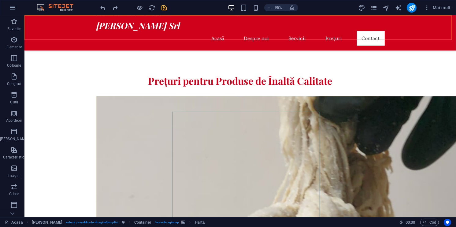
scroll to position [915, 0]
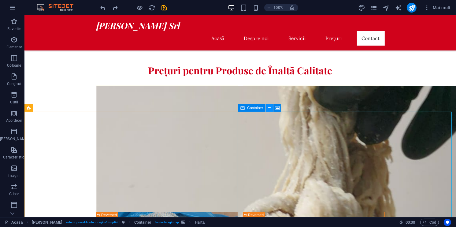
click at [270, 107] on icon at bounding box center [269, 108] width 3 height 6
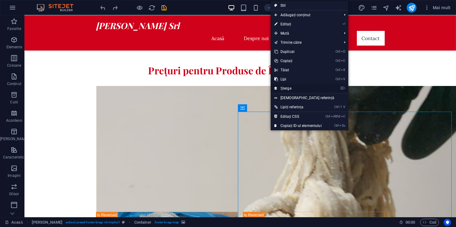
click at [289, 85] on link "⌦ Șterge" at bounding box center [297, 88] width 55 height 9
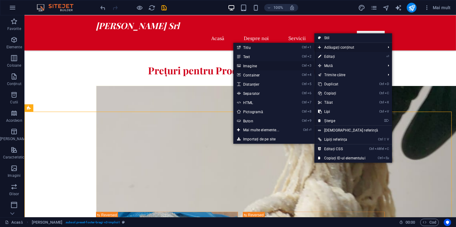
click at [271, 69] on link "Ctrl 3 Imagine" at bounding box center [262, 65] width 58 height 9
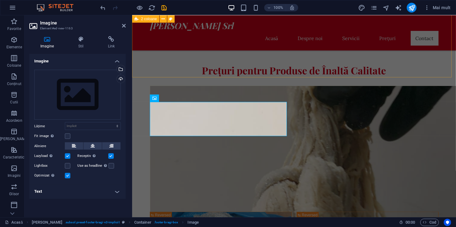
scroll to position [949, 0]
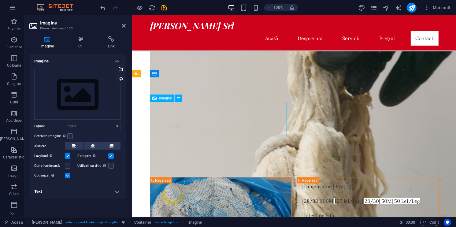
drag, startPoint x: 203, startPoint y: 118, endPoint x: 338, endPoint y: 109, distance: 135.6
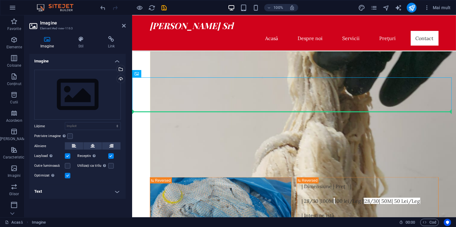
drag, startPoint x: 279, startPoint y: 94, endPoint x: 355, endPoint y: 160, distance: 100.1
drag, startPoint x: 202, startPoint y: 105, endPoint x: 336, endPoint y: 152, distance: 142.1
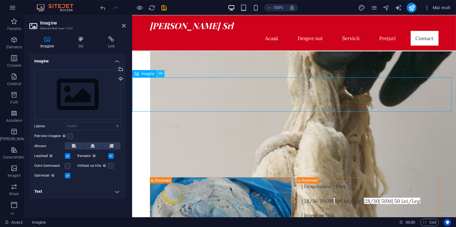
click at [159, 74] on icon at bounding box center [160, 73] width 3 height 6
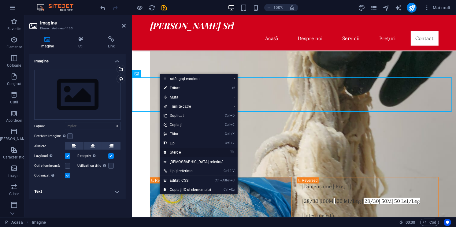
click at [182, 153] on link "⌦ Șterge" at bounding box center [187, 152] width 55 height 9
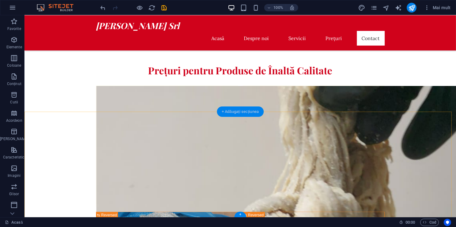
click at [243, 112] on div "+ Adăugați secțiunea" at bounding box center [240, 111] width 47 height 10
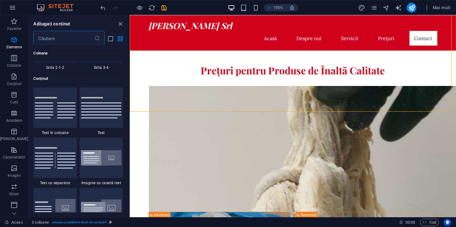
scroll to position [1069, 0]
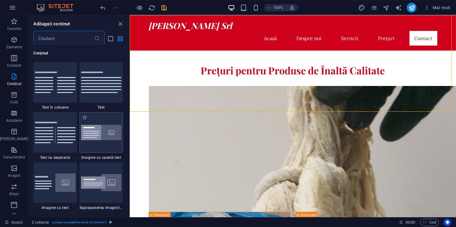
click at [111, 125] on img at bounding box center [101, 132] width 40 height 15
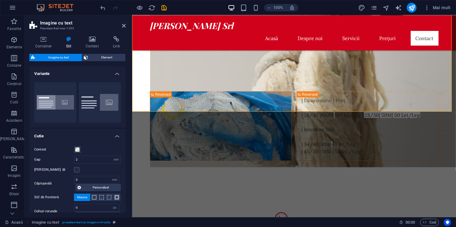
scroll to position [989, 0]
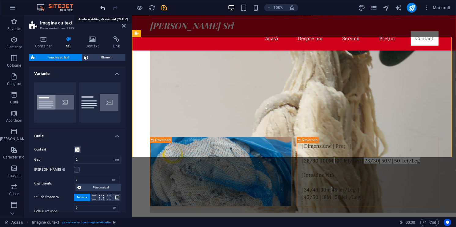
click at [105, 8] on icon "undo" at bounding box center [103, 7] width 7 height 7
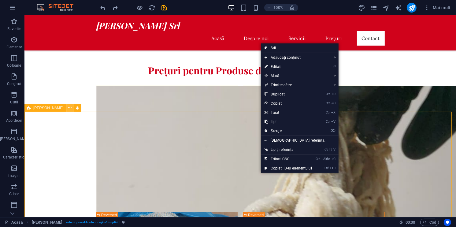
click at [68, 110] on icon at bounding box center [69, 108] width 3 height 6
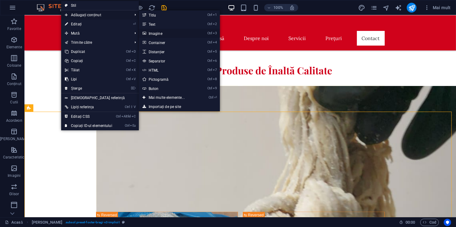
click at [177, 36] on link "Ctrl 3 Imagine" at bounding box center [168, 33] width 58 height 9
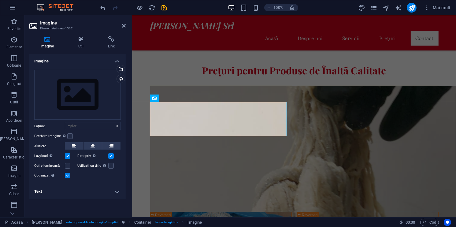
scroll to position [949, 0]
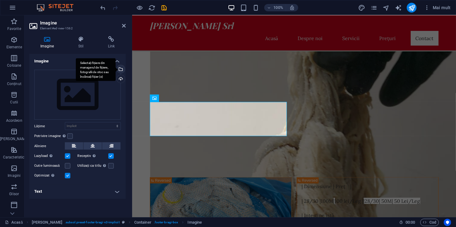
click at [123, 72] on div "Selectați fișiere din managerul de fișiere, fotografii de stoc sau încărcați fi…" at bounding box center [120, 69] width 9 height 9
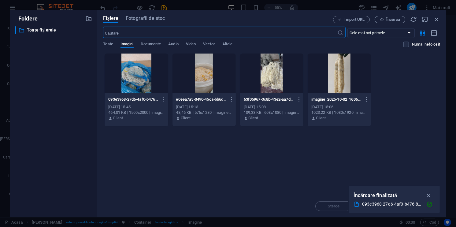
scroll to position [784, 0]
click at [383, 20] on icon "button" at bounding box center [382, 20] width 4 height 4
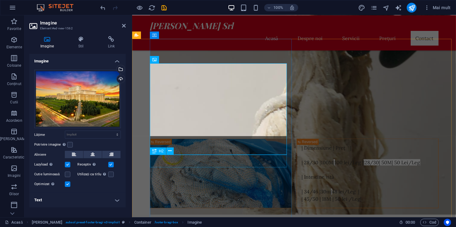
scroll to position [989, 0]
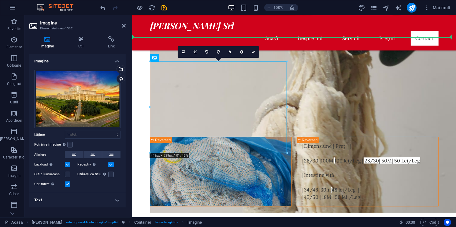
drag, startPoint x: 208, startPoint y: 124, endPoint x: 369, endPoint y: 127, distance: 160.8
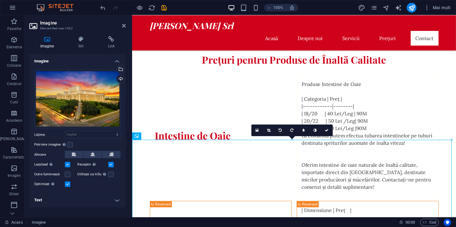
scroll to position [973, 0]
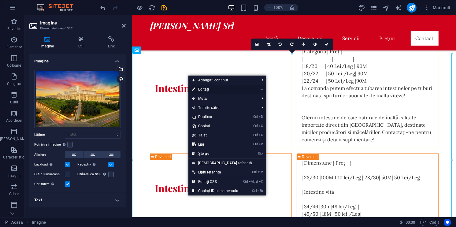
click at [200, 90] on link "⏎ Editați" at bounding box center [215, 89] width 55 height 9
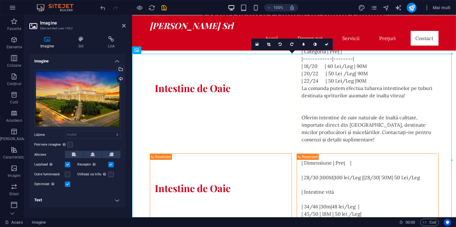
click at [112, 197] on h4 "Text" at bounding box center [77, 200] width 96 height 15
click at [293, 50] on div "16:10 16:9 4:3 1:1 1:2 0" at bounding box center [291, 45] width 81 height 12
click at [267, 45] on icon at bounding box center [268, 44] width 3 height 4
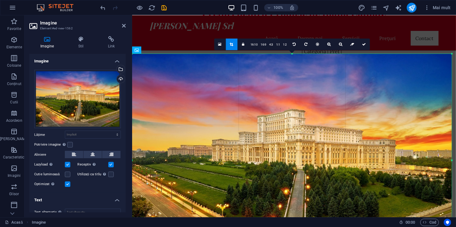
drag, startPoint x: 453, startPoint y: 54, endPoint x: 394, endPoint y: 94, distance: 70.8
click at [394, 94] on div "180 170 160 150 140 130 120 110 100 90 80 70 60 50 40 30 20 10 0 -10 -20 -30 -4…" at bounding box center [291, 160] width 319 height 213
click at [273, 45] on link "4:3" at bounding box center [271, 45] width 7 height 12
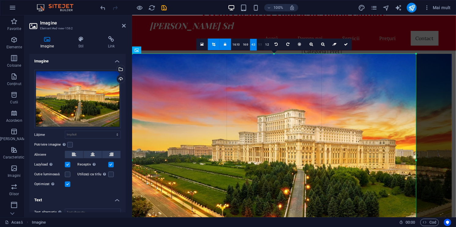
click at [259, 46] on link "1:1" at bounding box center [260, 45] width 7 height 12
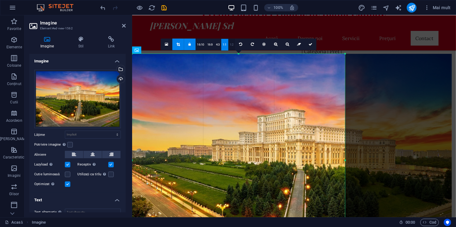
click at [229, 42] on link "1:2" at bounding box center [231, 45] width 7 height 12
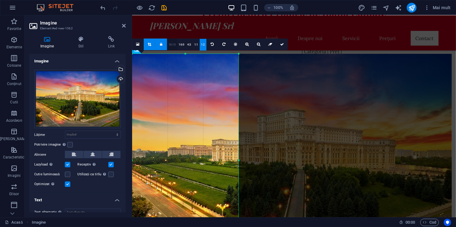
click at [172, 45] on link "16:10" at bounding box center [172, 45] width 10 height 12
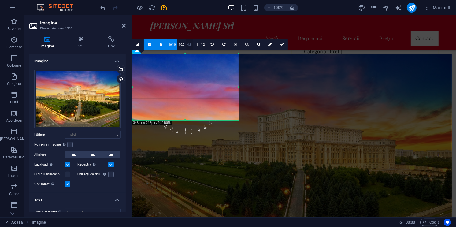
click at [186, 45] on link "4:3" at bounding box center [189, 45] width 7 height 12
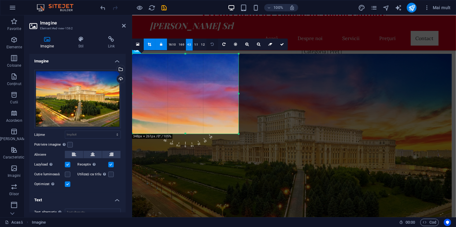
click at [214, 43] on link at bounding box center [212, 45] width 12 height 12
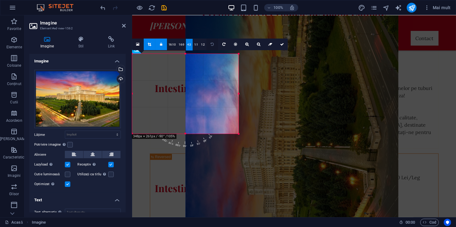
click at [214, 43] on link at bounding box center [212, 45] width 12 height 12
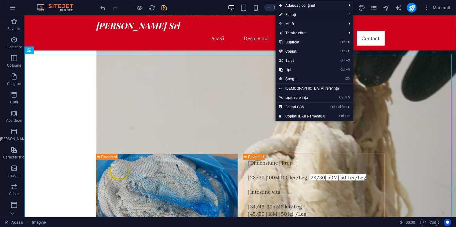
click at [290, 15] on link "⏎ Editați" at bounding box center [302, 14] width 55 height 9
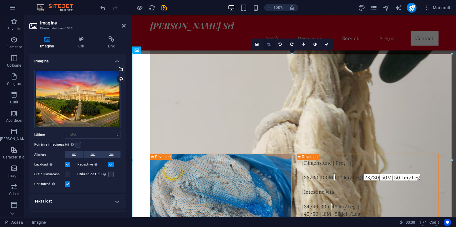
click at [265, 42] on link at bounding box center [269, 45] width 12 height 12
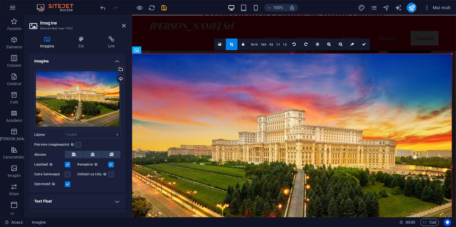
drag, startPoint x: 452, startPoint y: 54, endPoint x: 455, endPoint y: 39, distance: 14.8
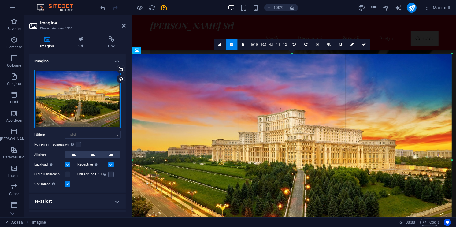
click at [87, 95] on div "Trageţi fişierele aici, faceţi clic pentru a alege fişiere sau selectaţi fişier…" at bounding box center [77, 99] width 86 height 59
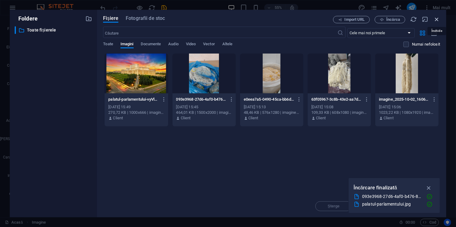
click at [439, 18] on icon "button" at bounding box center [436, 19] width 7 height 7
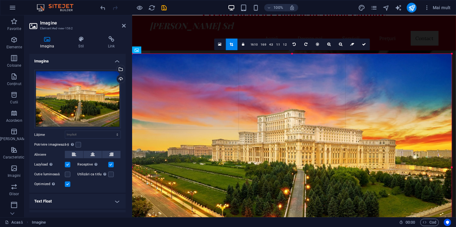
drag, startPoint x: 63, startPoint y: 79, endPoint x: 46, endPoint y: 207, distance: 128.9
click at [46, 207] on h4 "Text Float" at bounding box center [77, 201] width 96 height 15
drag, startPoint x: 123, startPoint y: 146, endPoint x: 127, endPoint y: 161, distance: 15.3
click at [127, 161] on div "Imagina Stil Link Imagina Trageţi fişierele aici, faceţi clic pentru a alege fi…" at bounding box center [77, 124] width 106 height 186
click at [126, 147] on div "Imagina Stil Link Imagina Trageţi fişierele aici, faceţi clic pentru a alege fi…" at bounding box center [77, 124] width 106 height 186
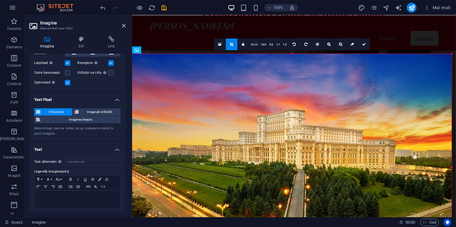
scroll to position [102, 0]
click at [219, 44] on icon at bounding box center [219, 44] width 3 height 4
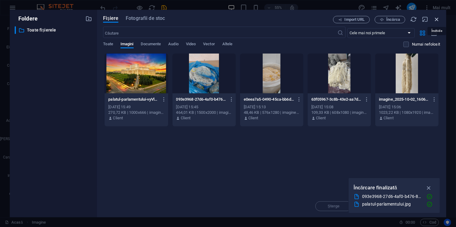
click at [433, 18] on icon "button" at bounding box center [436, 19] width 7 height 7
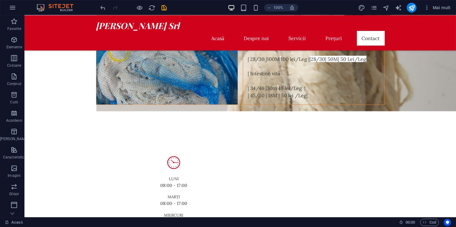
scroll to position [1112, 0]
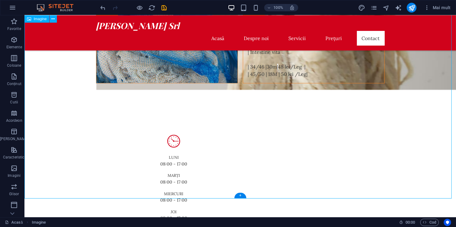
drag, startPoint x: 380, startPoint y: 160, endPoint x: 372, endPoint y: 158, distance: 8.9
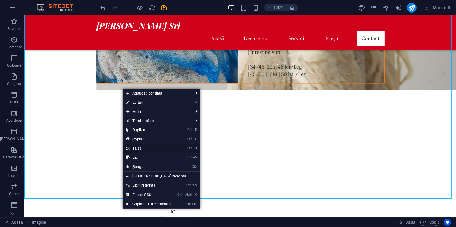
click at [164, 148] on link "Ctrl X Tăiat" at bounding box center [150, 148] width 55 height 9
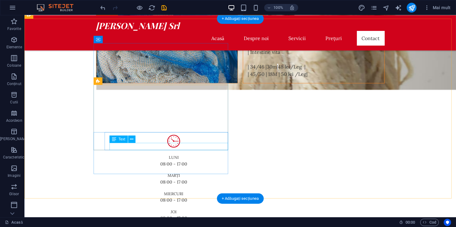
scroll to position [828, 0]
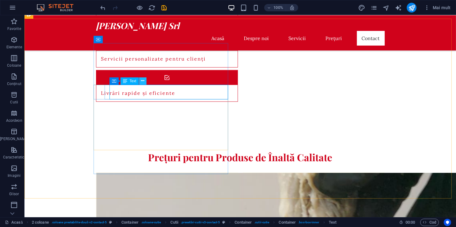
click at [144, 81] on icon at bounding box center [142, 81] width 3 height 6
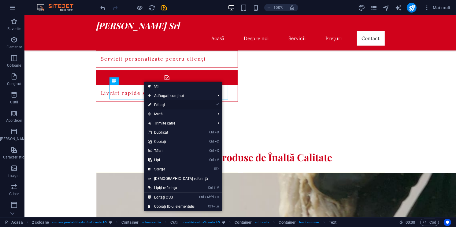
click at [160, 106] on link "⏎ Editați" at bounding box center [171, 104] width 55 height 9
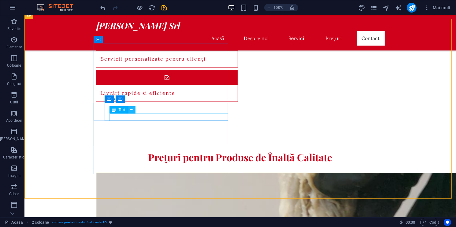
click at [131, 111] on icon at bounding box center [131, 110] width 3 height 6
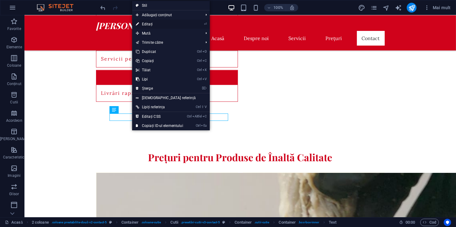
click at [159, 21] on link "⏎ Editați" at bounding box center [159, 24] width 55 height 9
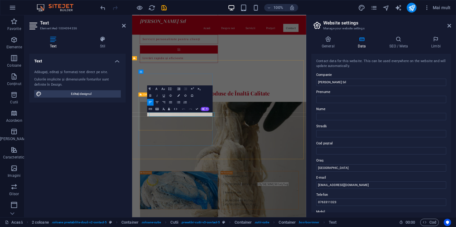
scroll to position [750, 0]
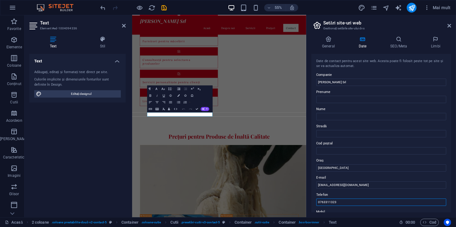
click at [317, 201] on input "0763311323" at bounding box center [381, 201] width 130 height 7
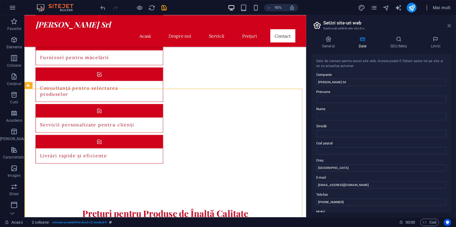
click at [447, 24] on icon at bounding box center [449, 25] width 4 height 5
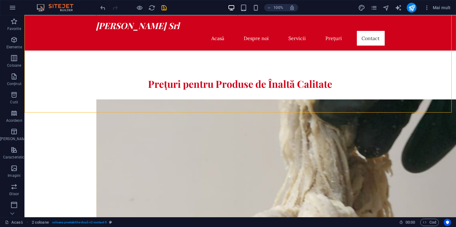
scroll to position [915, 0]
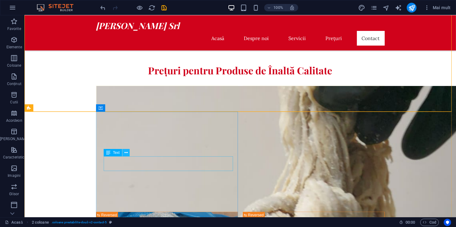
click at [126, 151] on icon at bounding box center [125, 152] width 3 height 6
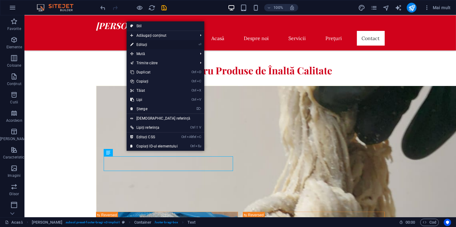
click at [139, 46] on link "⏎ Editați" at bounding box center [154, 44] width 55 height 9
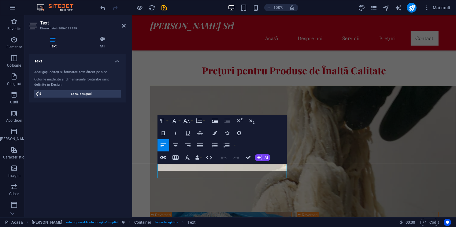
scroll to position [907, 0]
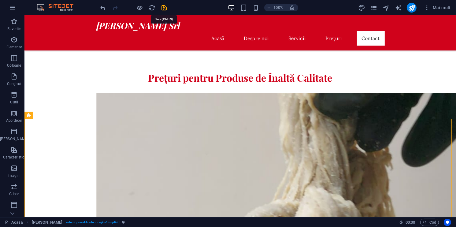
click at [165, 6] on icon "save" at bounding box center [164, 7] width 7 height 7
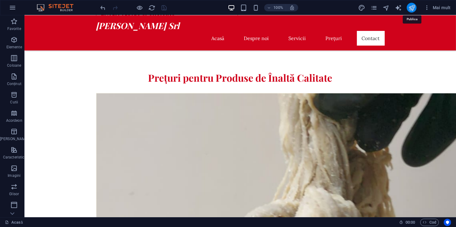
click at [410, 6] on icon "publish" at bounding box center [411, 7] width 7 height 7
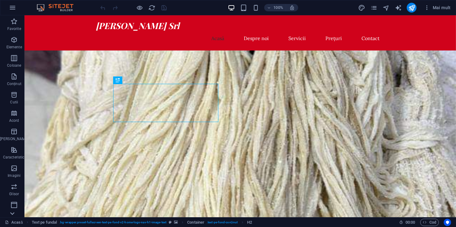
click at [13, 212] on icon at bounding box center [12, 213] width 9 height 9
